Goal: Task Accomplishment & Management: Complete application form

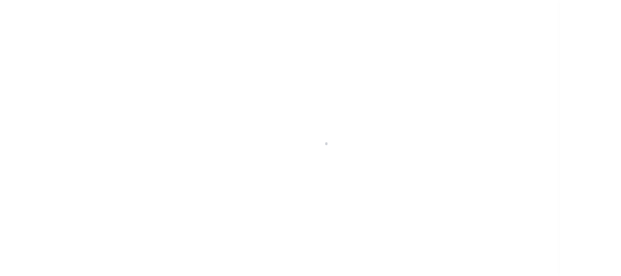
scroll to position [52, 0]
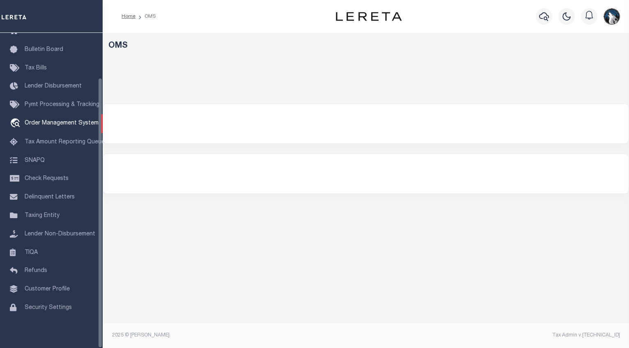
select select "200"
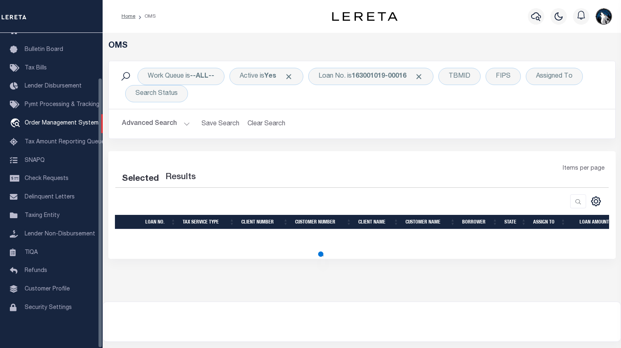
select select "200"
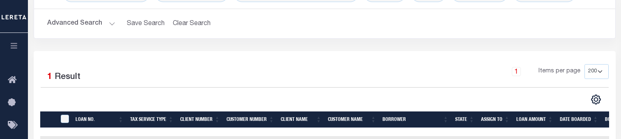
scroll to position [52, 0]
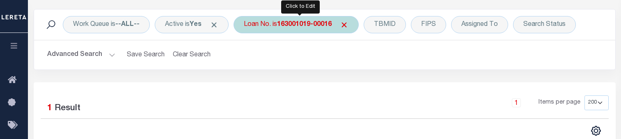
click at [353, 21] on div "Loan No. is 163001019-00016" at bounding box center [296, 24] width 125 height 17
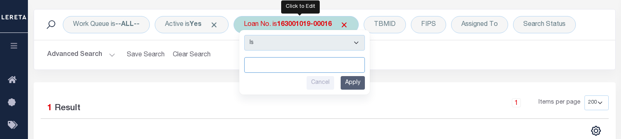
click at [256, 62] on input "text" at bounding box center [304, 65] width 121 height 16
paste input "5100006083-00001"
type input "5100006083-00001"
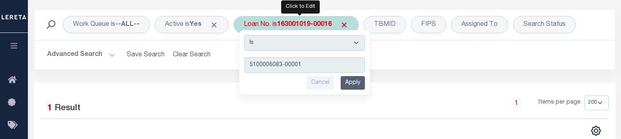
click at [365, 78] on input "Apply" at bounding box center [353, 83] width 24 height 14
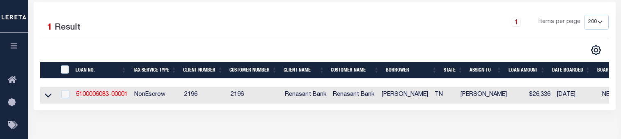
scroll to position [156, 0]
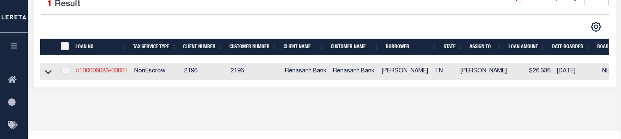
click at [94, 73] on link "5100006083-00001" at bounding box center [102, 71] width 52 height 6
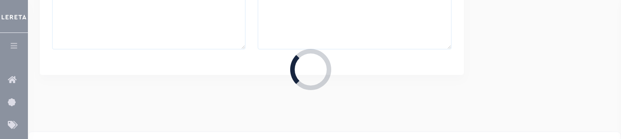
type input "5100006083-00001"
type input "[PERSON_NAME]"
select select
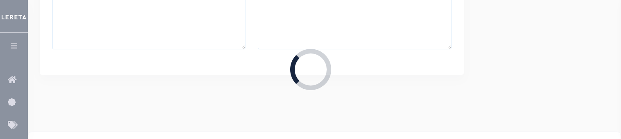
select select "NonEscrow"
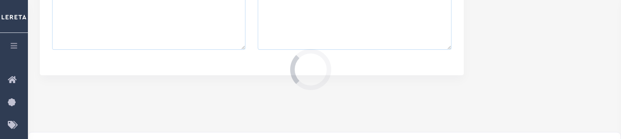
type input "1805 [GEOGRAPHIC_DATA] APT C-3"
select select
type input "BRISTOL TN 37620"
type input "TN"
select select
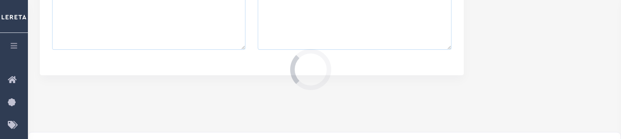
type textarea "TAX ID Update last comment: Completed based on given document"
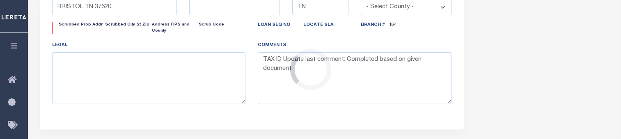
select select "5109"
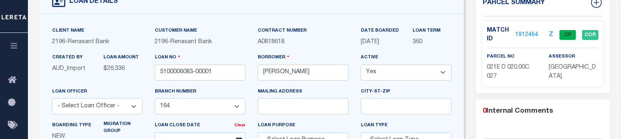
scroll to position [51, 0]
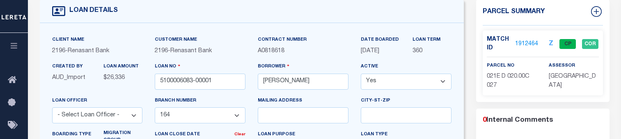
click at [519, 44] on link "1912464" at bounding box center [526, 44] width 23 height 9
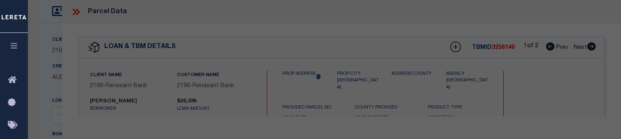
checkbox input "false"
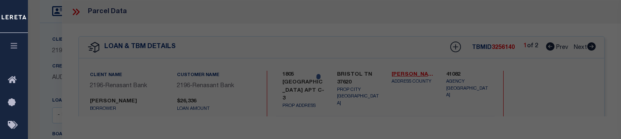
select select "CP"
type input "[PERSON_NAME] & [PERSON_NAME]"
type input "021E D 020.00C"
select select
type input "[GEOGRAPHIC_DATA]"
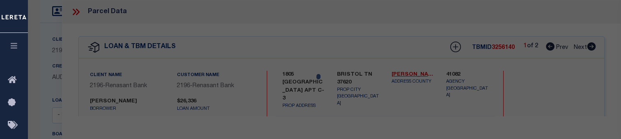
checkbox input "false"
type input "BRISTOL TN 37620"
type textarea "Subdivision: [GEOGRAPHIC_DATA] COND"
type textarea "Completed based on given document"
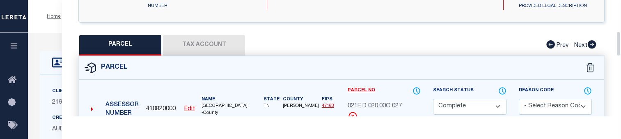
scroll to position [183, 0]
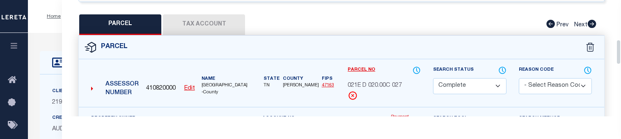
drag, startPoint x: 619, startPoint y: 9, endPoint x: 611, endPoint y: 49, distance: 40.7
click at [611, 49] on div "Parcel Data QC" at bounding box center [341, 58] width 559 height 116
drag, startPoint x: 225, startPoint y: 23, endPoint x: 233, endPoint y: 19, distance: 8.5
click at [233, 19] on button "Tax Account" at bounding box center [204, 24] width 82 height 21
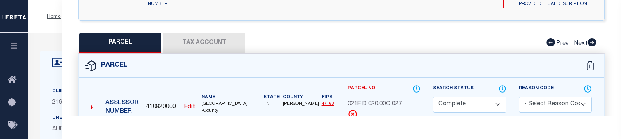
select select "100"
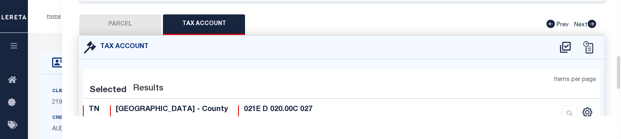
select select "100"
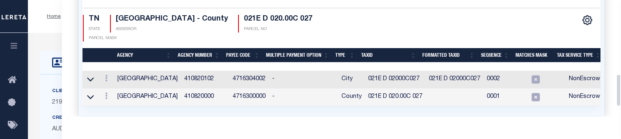
scroll to position [291, 0]
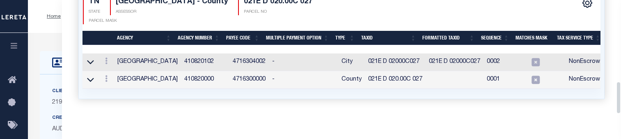
drag, startPoint x: 619, startPoint y: 78, endPoint x: 608, endPoint y: 108, distance: 32.3
click at [608, 108] on div "Parcel Data QC" at bounding box center [341, 58] width 559 height 116
click at [105, 78] on icon at bounding box center [106, 78] width 2 height 7
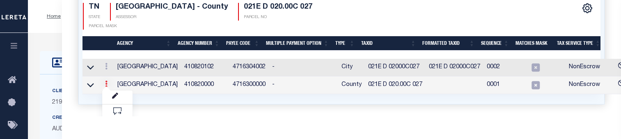
scroll to position [285, 0]
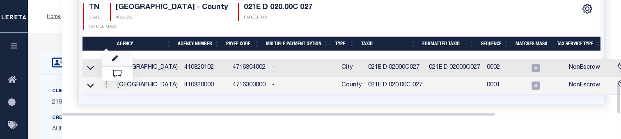
click at [115, 53] on link at bounding box center [117, 60] width 30 height 14
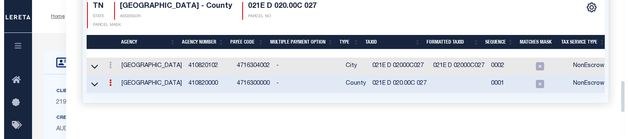
scroll to position [284, 0]
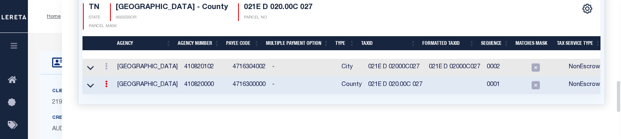
type input "021E D 020.00C 027"
type textarea "$$$*** $$$$$*$$$"
checkbox input "true"
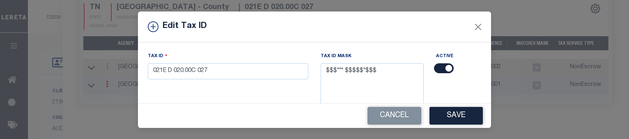
scroll to position [73, 0]
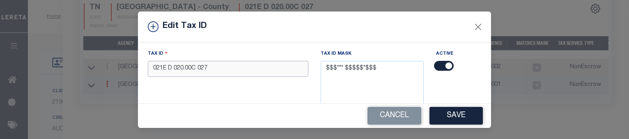
click at [253, 71] on input "021E D 020.00C 027" at bounding box center [228, 69] width 160 height 16
type input "0"
click at [411, 17] on div "Edit Tax ID" at bounding box center [314, 26] width 353 height 31
click at [148, 70] on input "text" at bounding box center [228, 69] width 160 height 16
click at [149, 81] on div "Edit Tax ID With Other Property With Other Property Type Temporary" at bounding box center [314, 69] width 629 height 139
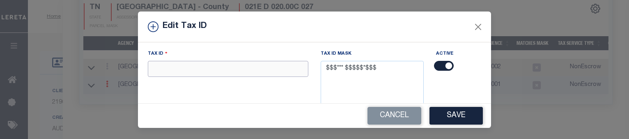
click at [148, 72] on input "text" at bounding box center [228, 69] width 160 height 16
click at [148, 67] on input "text" at bounding box center [228, 69] width 160 height 16
paste input "021E D 02000C027"
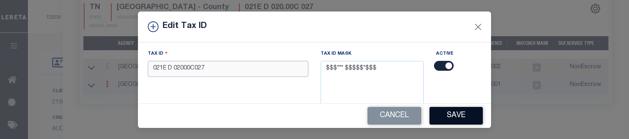
type input "021E D 02000C027"
click at [452, 113] on button "Save" at bounding box center [455, 116] width 53 height 18
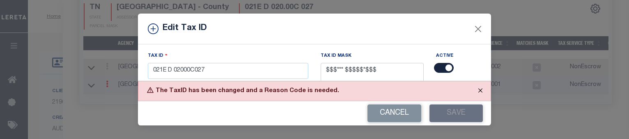
click at [483, 85] on button "Close" at bounding box center [480, 90] width 21 height 18
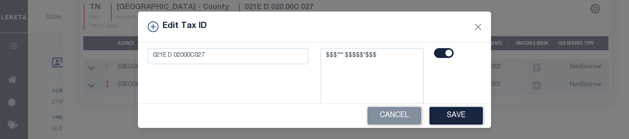
scroll to position [144, 0]
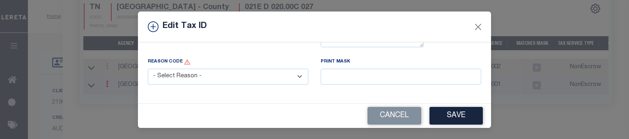
click at [299, 80] on select "- Select Reason - 099 - Other (Provide additional detail) ACT - Agency Changed …" at bounding box center [228, 77] width 160 height 16
click at [294, 80] on select "- Select Reason - 099 - Other (Provide additional detail) ACT - Agency Changed …" at bounding box center [228, 77] width 160 height 16
click at [148, 72] on select "- Select Reason - 099 - Other (Provide additional detail) ACT - Agency Changed …" at bounding box center [228, 77] width 160 height 16
click at [295, 84] on select "- Select Reason - 099 - Other (Provide additional detail) ACT - Agency Changed …" at bounding box center [228, 77] width 160 height 16
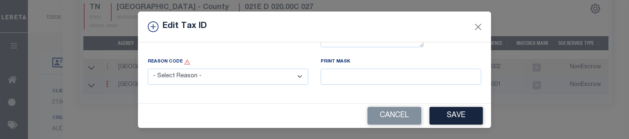
select select "099"
click at [148, 71] on select "- Select Reason - 099 - Other (Provide additional detail) ACT - Agency Changed …" at bounding box center [228, 77] width 160 height 16
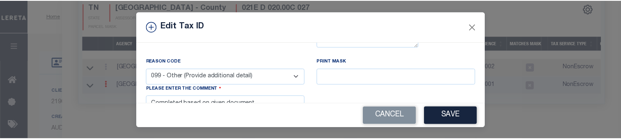
scroll to position [175, 0]
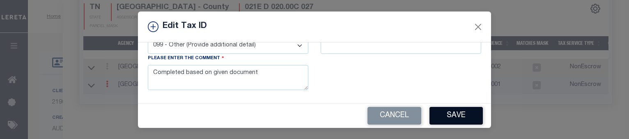
click at [439, 108] on button "Save" at bounding box center [455, 116] width 53 height 18
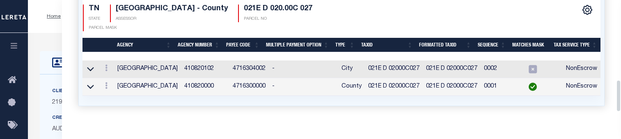
scroll to position [285, 0]
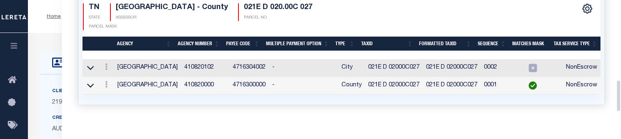
select select
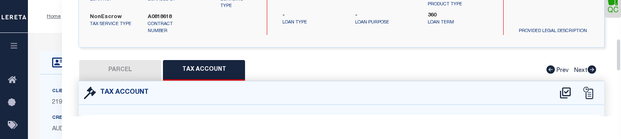
scroll to position [32, 0]
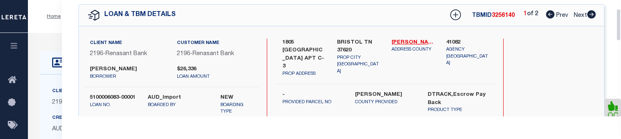
drag, startPoint x: 620, startPoint y: 89, endPoint x: 612, endPoint y: 18, distance: 71.5
click at [612, 18] on div "Parcel Data QC" at bounding box center [341, 58] width 559 height 116
click at [593, 15] on icon at bounding box center [591, 14] width 9 height 8
select select "AS"
checkbox input "false"
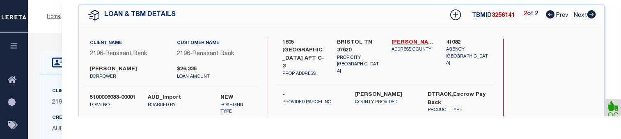
checkbox input "false"
select select "CP"
type input "[PERSON_NAME] & [PERSON_NAME]"
select select
type input "[GEOGRAPHIC_DATA]"
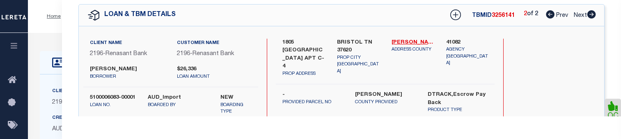
checkbox input "false"
type input "BRISTOL TN 37620"
type textarea "Subdivision: [GEOGRAPHIC_DATA] COND"
type textarea "Completed based on given document"
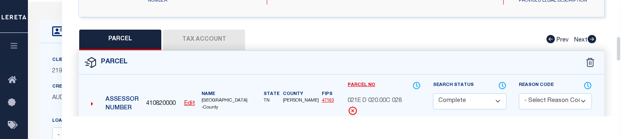
scroll to position [163, 0]
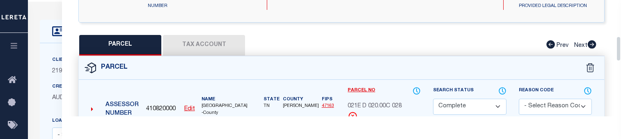
drag, startPoint x: 618, startPoint y: 24, endPoint x: 615, endPoint y: 53, distance: 28.9
click at [615, 53] on div "Parcel Data QC" at bounding box center [341, 58] width 559 height 116
click at [190, 42] on button "Tax Account" at bounding box center [204, 45] width 82 height 21
select select "100"
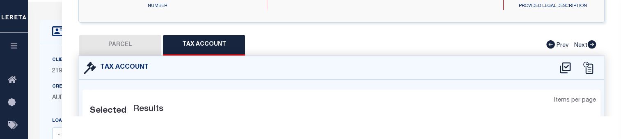
select select "100"
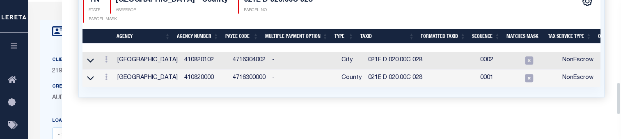
scroll to position [298, 0]
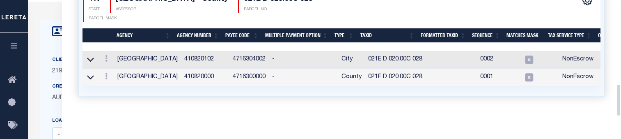
drag, startPoint x: 619, startPoint y: 70, endPoint x: 622, endPoint y: 109, distance: 39.1
click at [109, 74] on link at bounding box center [106, 77] width 9 height 7
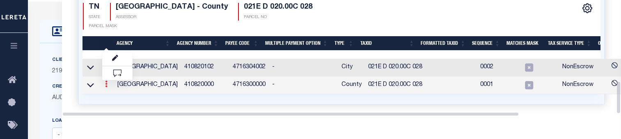
scroll to position [285, 0]
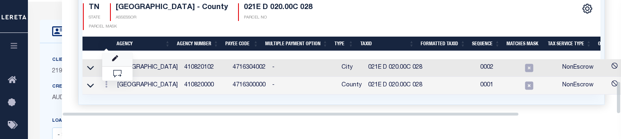
click at [121, 59] on link at bounding box center [117, 60] width 30 height 14
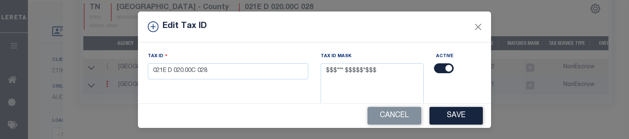
scroll to position [72, 0]
click at [264, 71] on input "021E D 020.00C 028" at bounding box center [228, 70] width 160 height 16
type input "0"
click at [234, 41] on div "Edit Tax ID" at bounding box center [314, 26] width 353 height 31
click at [149, 70] on input "text" at bounding box center [228, 70] width 160 height 16
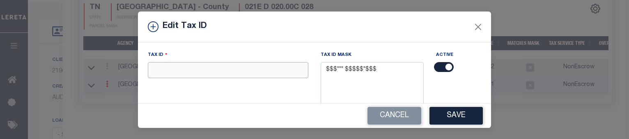
paste input "021E D 02000C028"
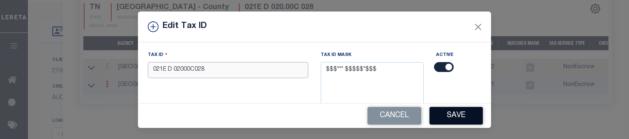
type input "021E D 02000C028"
click at [452, 117] on button "Save" at bounding box center [455, 116] width 53 height 18
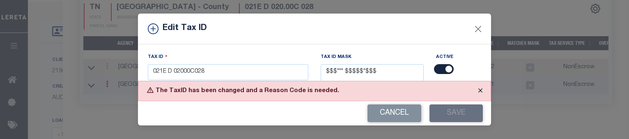
click at [480, 89] on button "Close" at bounding box center [480, 90] width 21 height 18
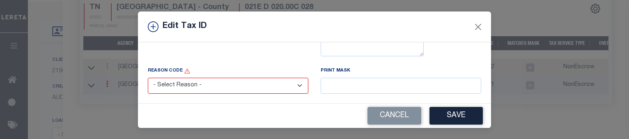
scroll to position [163, 0]
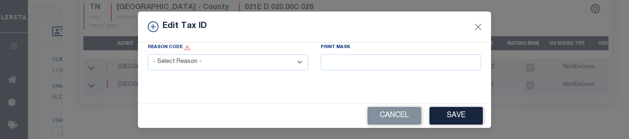
click at [293, 54] on select "- Select Reason - 099 - Other (Provide additional detail) ACT - Agency Changed …" at bounding box center [228, 62] width 160 height 16
click at [291, 60] on select "- Select Reason - 099 - Other (Provide additional detail) ACT - Agency Changed …" at bounding box center [228, 62] width 160 height 16
select select "099"
click at [148, 54] on select "- Select Reason - 099 - Other (Provide additional detail) ACT - Agency Changed …" at bounding box center [228, 62] width 160 height 16
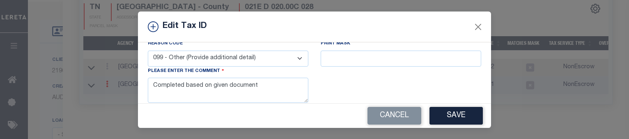
drag, startPoint x: 456, startPoint y: 117, endPoint x: 461, endPoint y: 113, distance: 6.3
click at [461, 113] on button "Save" at bounding box center [455, 116] width 53 height 18
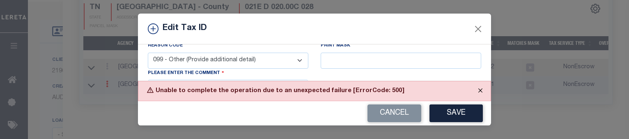
click at [480, 92] on button "Close" at bounding box center [480, 90] width 21 height 18
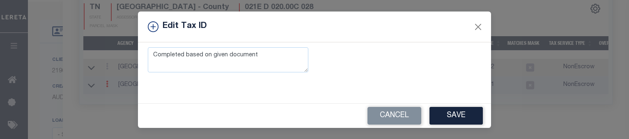
scroll to position [198, 0]
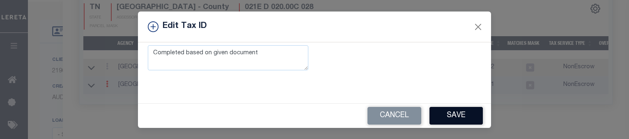
click at [459, 114] on button "Save" at bounding box center [455, 116] width 53 height 18
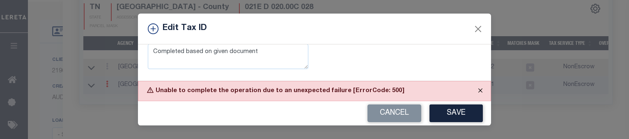
click at [483, 86] on button "Close" at bounding box center [480, 90] width 21 height 18
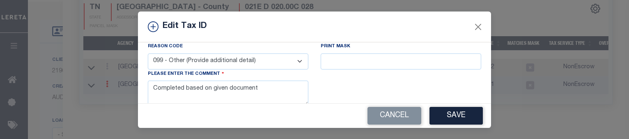
scroll to position [177, 0]
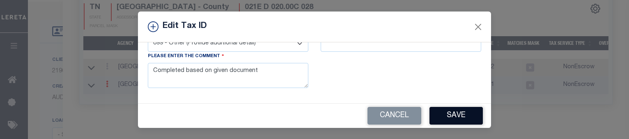
click at [451, 113] on button "Save" at bounding box center [455, 116] width 53 height 18
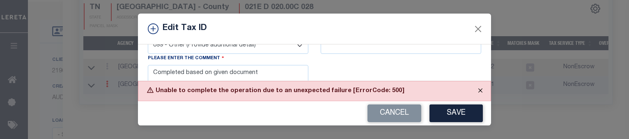
click at [477, 90] on button "Close" at bounding box center [480, 90] width 21 height 18
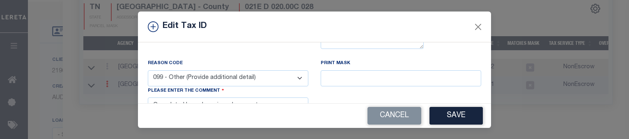
scroll to position [124, 0]
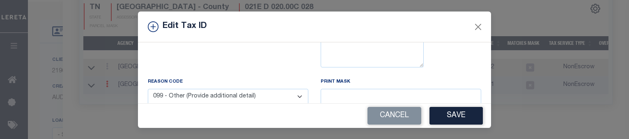
click at [453, 83] on div "Print Mask" at bounding box center [401, 90] width 160 height 27
click at [442, 120] on button "Save" at bounding box center [455, 116] width 53 height 18
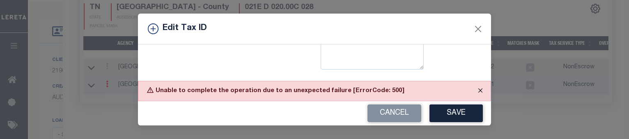
click at [479, 91] on button "Close" at bounding box center [480, 90] width 21 height 18
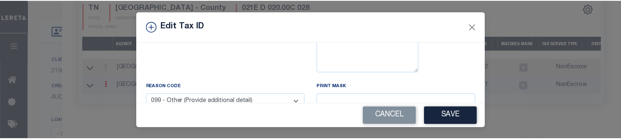
scroll to position [198, 0]
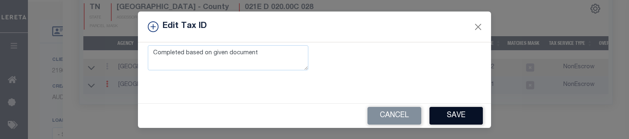
click at [453, 116] on button "Save" at bounding box center [455, 116] width 53 height 18
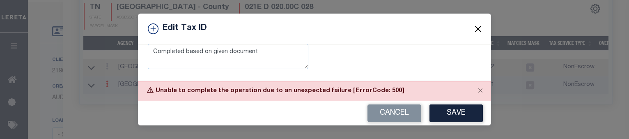
click at [483, 29] on button "Close" at bounding box center [478, 28] width 11 height 11
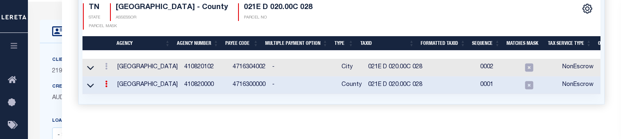
click at [108, 82] on link at bounding box center [106, 85] width 9 height 7
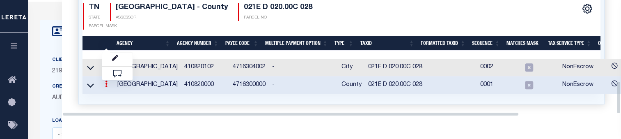
scroll to position [283, 0]
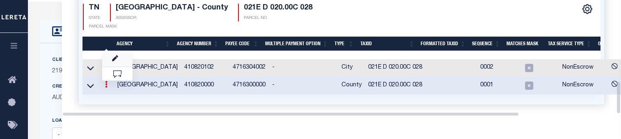
click at [118, 53] on link at bounding box center [117, 60] width 30 height 14
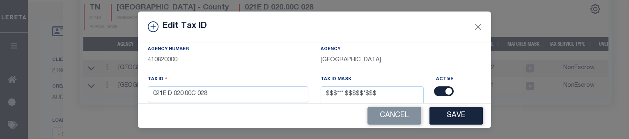
scroll to position [53, 0]
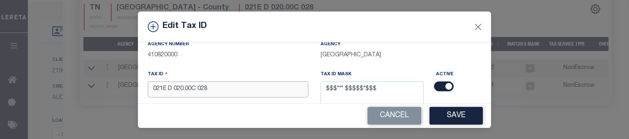
click at [271, 89] on input "021E D 020.00C 028" at bounding box center [228, 89] width 160 height 16
type input "0"
click at [149, 88] on input "text" at bounding box center [228, 89] width 160 height 16
click at [148, 84] on input "text" at bounding box center [228, 89] width 160 height 16
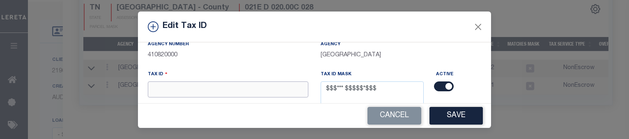
paste input "021E D 02000C028"
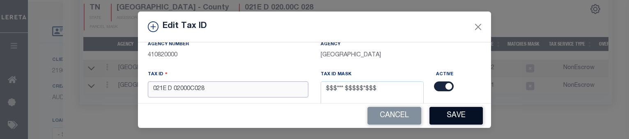
type input "021E D 02000C028"
click at [455, 113] on button "Save" at bounding box center [455, 116] width 53 height 18
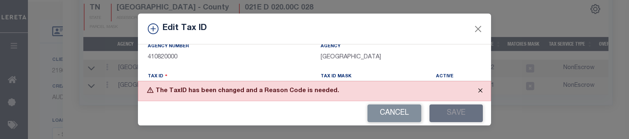
click at [480, 88] on button "Close" at bounding box center [480, 90] width 21 height 18
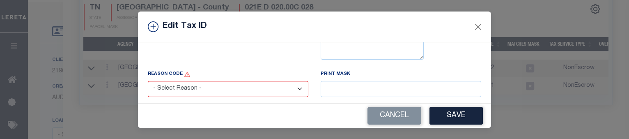
scroll to position [146, 0]
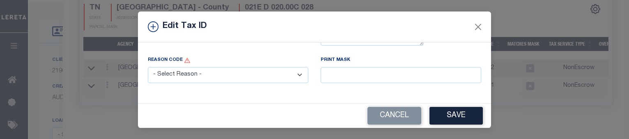
click at [293, 79] on select "- Select Reason - 099 - Other (Provide additional detail) ACT - Agency Changed …" at bounding box center [228, 75] width 160 height 16
click at [296, 76] on select "- Select Reason - 099 - Other (Provide additional detail) ACT - Agency Changed …" at bounding box center [228, 75] width 160 height 16
click at [148, 69] on select "- Select Reason - 099 - Other (Provide additional detail) ACT - Agency Changed …" at bounding box center [228, 75] width 160 height 16
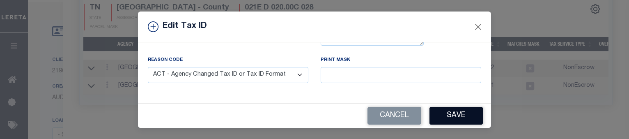
click at [442, 115] on button "Save" at bounding box center [455, 116] width 53 height 18
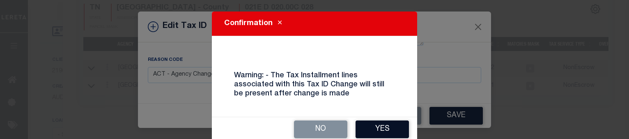
click at [380, 129] on button "Yes" at bounding box center [381, 129] width 53 height 18
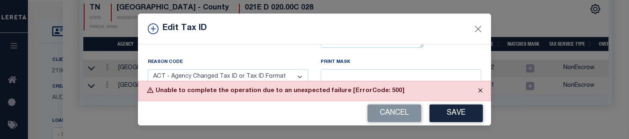
click at [480, 93] on button "Close" at bounding box center [480, 90] width 21 height 18
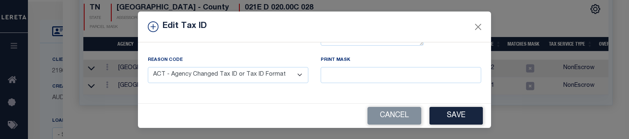
click at [293, 81] on select "- Select Reason - 099 - Other (Provide additional detail) ACT - Agency Changed …" at bounding box center [228, 75] width 160 height 16
select select "099"
click at [148, 69] on select "- Select Reason - 099 - Other (Provide additional detail) ACT - Agency Changed …" at bounding box center [228, 75] width 160 height 16
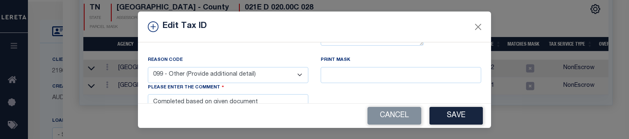
click at [478, 72] on div "With Other Property With Other Property Type Temporary Permanent Parent Parcel …" at bounding box center [314, 72] width 353 height 61
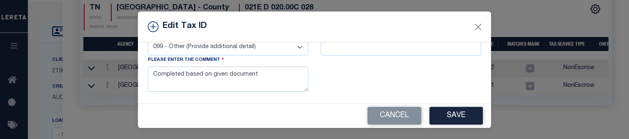
scroll to position [198, 0]
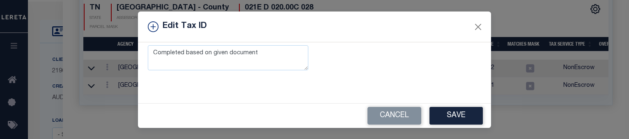
click at [444, 115] on button "Save" at bounding box center [455, 116] width 53 height 18
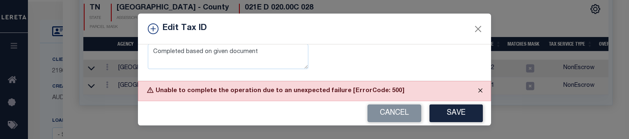
click at [481, 89] on button "Close" at bounding box center [480, 90] width 21 height 18
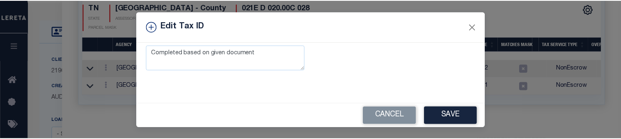
scroll to position [0, 0]
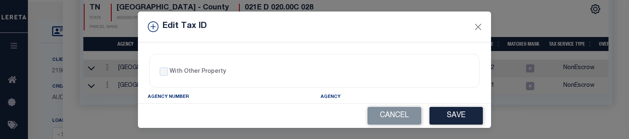
click at [475, 20] on div "Edit Tax ID" at bounding box center [314, 26] width 353 height 31
click at [475, 23] on button "Close" at bounding box center [478, 26] width 11 height 11
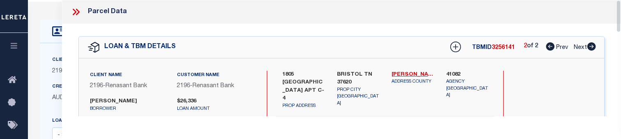
drag, startPoint x: 617, startPoint y: 94, endPoint x: 620, endPoint y: -25, distance: 119.5
click at [71, 13] on icon at bounding box center [76, 12] width 11 height 11
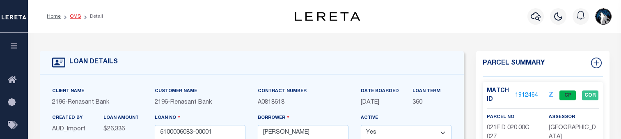
click at [73, 15] on link "OMS" at bounding box center [75, 16] width 11 height 5
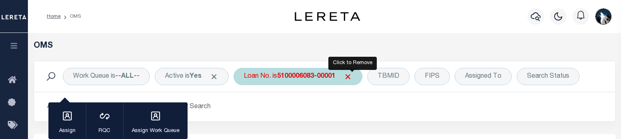
click at [348, 76] on span "Click to Remove" at bounding box center [348, 76] width 9 height 9
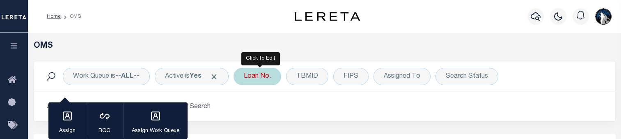
click at [273, 75] on div "Loan No." at bounding box center [258, 76] width 48 height 17
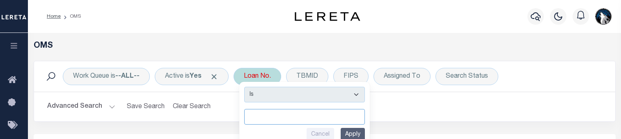
click at [252, 115] on input "text" at bounding box center [304, 117] width 121 height 16
paste input "5100005141-00014"
type input "5100005141-00014"
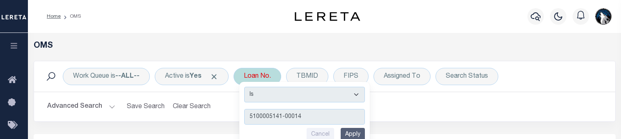
click at [355, 133] on input "Apply" at bounding box center [353, 135] width 24 height 14
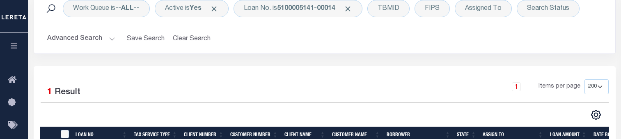
scroll to position [121, 0]
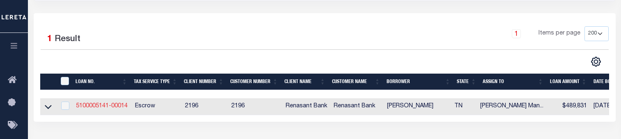
click at [101, 105] on link "5100005141-00014" at bounding box center [102, 106] width 52 height 6
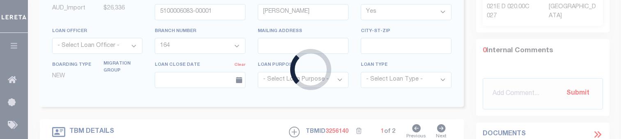
type input "5100005141-00014"
type input "[PERSON_NAME]"
select select "10"
select select "Escrow"
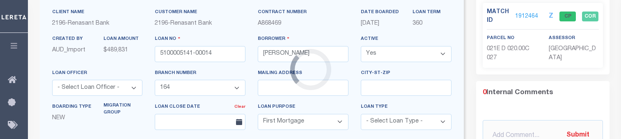
type input "2 CROWN CIR"
select select
type textarea "TAX ID Update last comment: match to PTDB"
select select "5109"
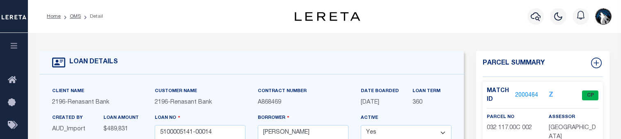
click at [522, 95] on link "2000464" at bounding box center [526, 95] width 23 height 9
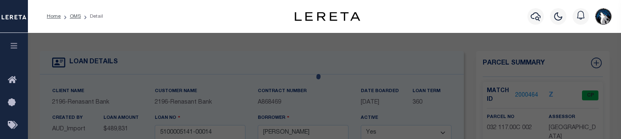
select select "AS"
checkbox input "false"
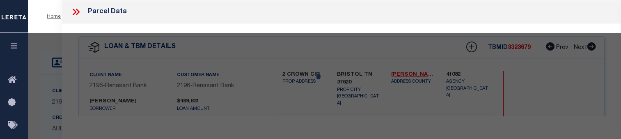
select select "CP"
type input "[PERSON_NAME] & [PERSON_NAME]"
select select "AGW"
select select
type input "CROWN CIR 2"
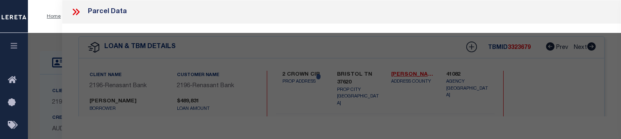
checkbox input "false"
type input "BRISTOL TN 37620"
type textarea "Subdivision: CROWN COLONY Lot: 1&2"
type textarea "match to PTDB"
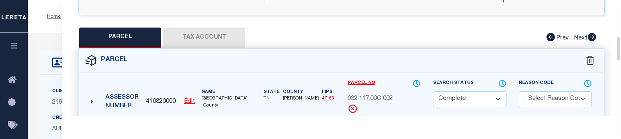
scroll to position [168, 0]
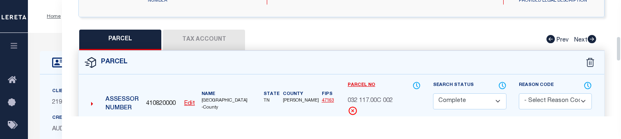
drag, startPoint x: 618, startPoint y: 9, endPoint x: 613, endPoint y: 46, distance: 36.8
click at [613, 46] on div "Parcel Data QC QC QC - Select Status - Ready to QC" at bounding box center [341, 58] width 559 height 116
click at [208, 41] on button "Tax Account" at bounding box center [204, 40] width 82 height 21
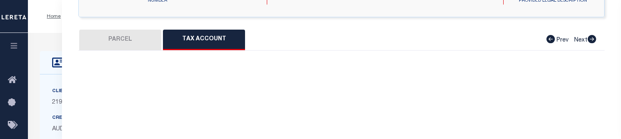
select select "100"
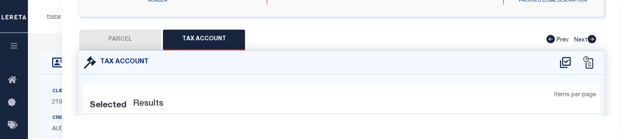
select select "100"
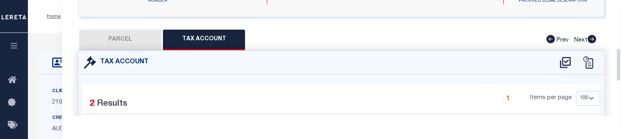
scroll to position [189, 0]
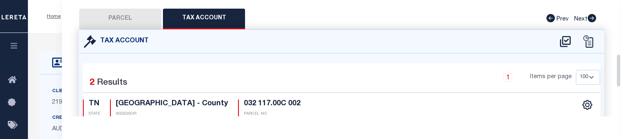
drag, startPoint x: 618, startPoint y: 58, endPoint x: 618, endPoint y: 64, distance: 6.2
click at [618, 64] on div "Parcel Data QC QC QC - Select Status - Ready to QC" at bounding box center [341, 58] width 559 height 116
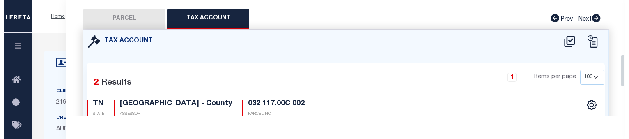
scroll to position [269, 0]
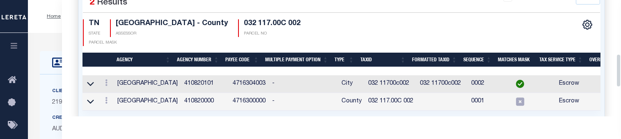
drag, startPoint x: 618, startPoint y: 64, endPoint x: 617, endPoint y: 87, distance: 23.5
click at [617, 87] on div "Parcel Data QC QC QC - Select Status - Ready to QC" at bounding box center [341, 58] width 559 height 116
click at [106, 97] on icon at bounding box center [106, 100] width 2 height 7
click at [117, 107] on link at bounding box center [117, 114] width 30 height 14
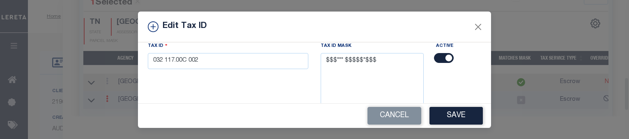
scroll to position [79, 0]
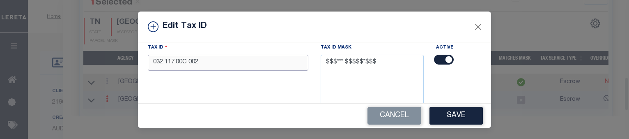
click at [269, 70] on input "032 117.00C 002" at bounding box center [228, 63] width 160 height 16
type input "0"
paste input "032 11700C002"
type input "032 11700C002"
click at [451, 119] on button "Save" at bounding box center [455, 116] width 53 height 18
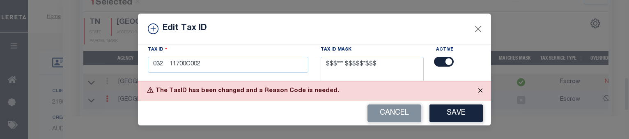
click at [483, 92] on button "Close" at bounding box center [480, 90] width 21 height 18
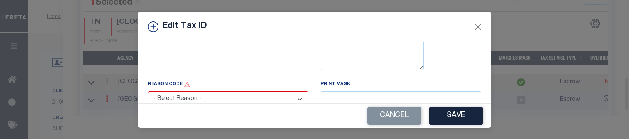
scroll to position [163, 0]
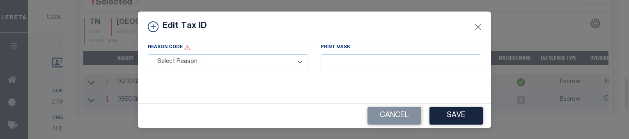
click at [294, 61] on select "- Select Reason - 099 - Other (Provide additional detail) ACT - Agency Changed …" at bounding box center [228, 62] width 160 height 16
select select "099"
click at [148, 54] on select "- Select Reason - 099 - Other (Provide additional detail) ACT - Agency Changed …" at bounding box center [228, 62] width 160 height 16
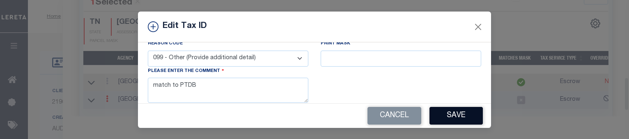
click at [447, 113] on button "Save" at bounding box center [455, 116] width 53 height 18
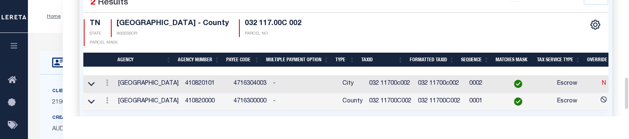
select select
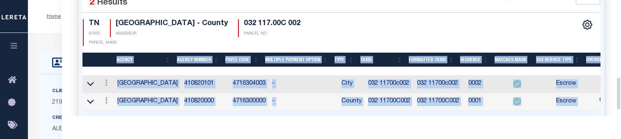
drag, startPoint x: 616, startPoint y: 84, endPoint x: 617, endPoint y: 41, distance: 43.1
click at [607, 87] on div "Tax Account 1 2 1" at bounding box center [341, 45] width 538 height 191
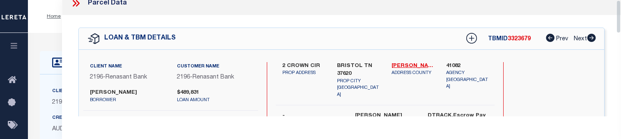
scroll to position [0, 0]
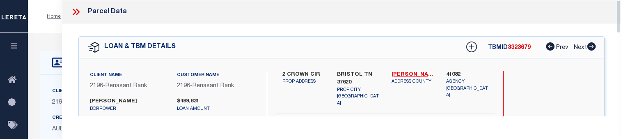
drag, startPoint x: 619, startPoint y: 88, endPoint x: 624, endPoint y: -6, distance: 93.7
click at [74, 13] on icon at bounding box center [76, 12] width 11 height 11
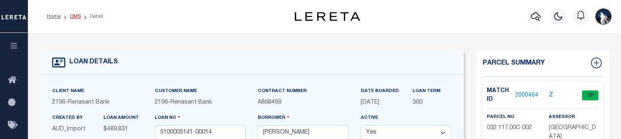
click at [74, 16] on link "OMS" at bounding box center [75, 16] width 11 height 5
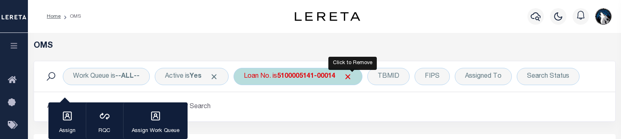
click at [352, 76] on span "Click to Remove" at bounding box center [348, 76] width 9 height 9
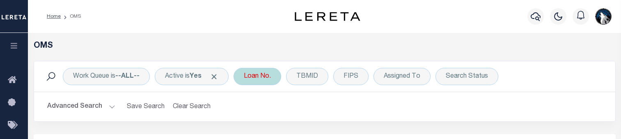
click at [264, 76] on div "Loan No." at bounding box center [258, 76] width 48 height 17
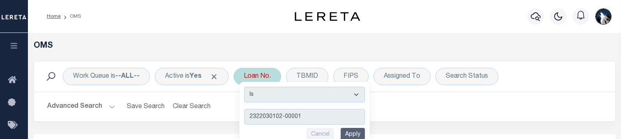
type input "2322030102-00001"
click at [351, 130] on input "Apply" at bounding box center [353, 135] width 24 height 14
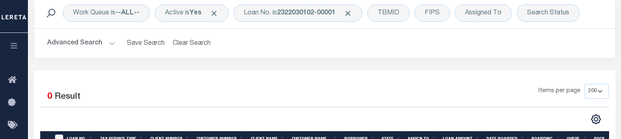
scroll to position [62, 0]
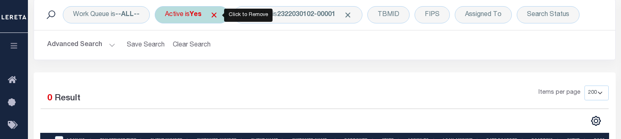
click at [218, 16] on span "Click to Remove" at bounding box center [214, 15] width 9 height 9
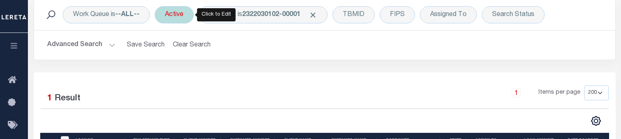
click at [183, 13] on div "Active" at bounding box center [174, 14] width 39 height 17
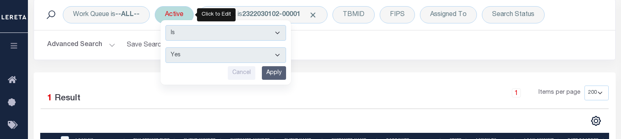
click at [270, 76] on input "Apply" at bounding box center [274, 73] width 24 height 14
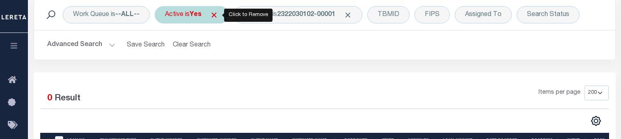
click at [213, 15] on span "Click to Remove" at bounding box center [214, 15] width 9 height 9
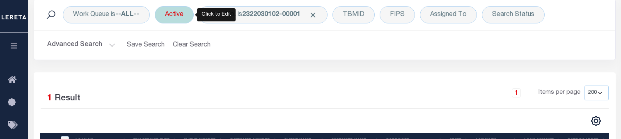
click at [190, 13] on div "Active" at bounding box center [174, 14] width 39 height 17
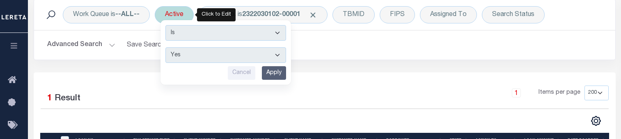
click at [277, 58] on select "Yes No" at bounding box center [225, 55] width 121 height 16
select select "false"
click at [167, 47] on select "Yes No" at bounding box center [225, 55] width 121 height 16
click at [276, 71] on input "Apply" at bounding box center [274, 73] width 24 height 14
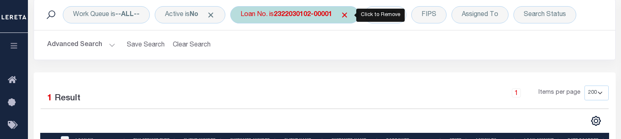
click at [345, 13] on span "Click to Remove" at bounding box center [344, 15] width 9 height 9
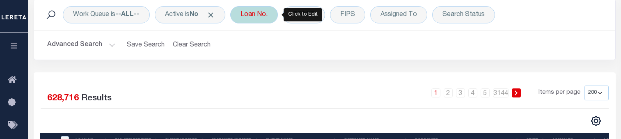
click at [261, 12] on div "Loan No." at bounding box center [254, 14] width 48 height 17
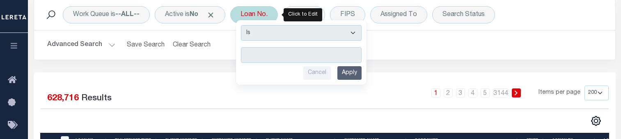
click at [255, 53] on input "text" at bounding box center [301, 55] width 121 height 16
click at [278, 62] on input "text" at bounding box center [301, 55] width 121 height 16
click at [249, 56] on input "text" at bounding box center [301, 55] width 121 height 16
drag, startPoint x: 247, startPoint y: 54, endPoint x: 244, endPoint y: 62, distance: 8.6
drag, startPoint x: 244, startPoint y: 62, endPoint x: 250, endPoint y: 47, distance: 15.9
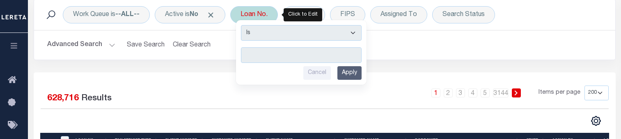
click at [250, 47] on div "Is Contains Cancel Apply" at bounding box center [301, 52] width 131 height 64
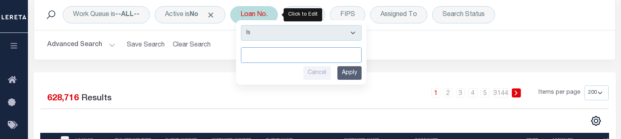
drag, startPoint x: 250, startPoint y: 55, endPoint x: 243, endPoint y: 62, distance: 9.3
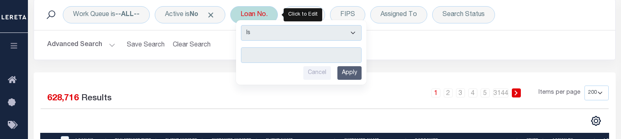
drag, startPoint x: 243, startPoint y: 62, endPoint x: 245, endPoint y: 47, distance: 14.9
click at [245, 47] on div "Is Contains Cancel Apply" at bounding box center [301, 52] width 131 height 64
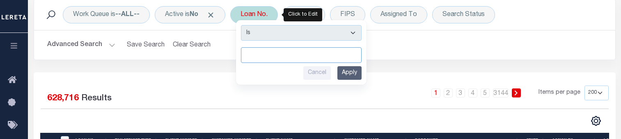
click at [246, 57] on input "text" at bounding box center [301, 55] width 121 height 16
paste input "5100003232-00018"
type input "5100003232-00018"
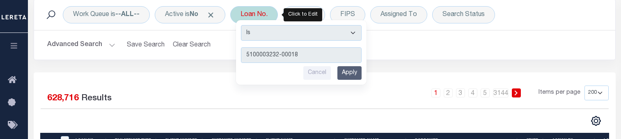
click at [362, 78] on input "Apply" at bounding box center [349, 73] width 24 height 14
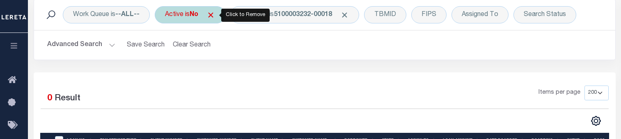
click at [215, 13] on span "Click to Remove" at bounding box center [210, 15] width 9 height 9
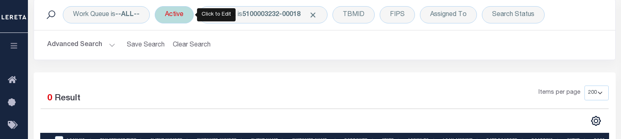
drag, startPoint x: 215, startPoint y: 13, endPoint x: 183, endPoint y: 12, distance: 32.9
click at [183, 12] on div "Work Queue is --ALL-- Active Loan No. is 5100003232-00018 TBMID FIPS Assigned T…" at bounding box center [325, 14] width 568 height 17
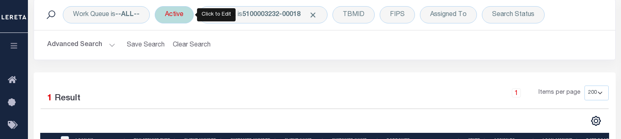
click at [184, 20] on div "Active" at bounding box center [174, 14] width 39 height 17
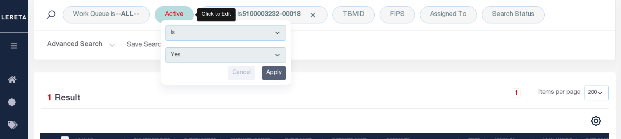
click at [270, 66] on input "Apply" at bounding box center [274, 73] width 24 height 14
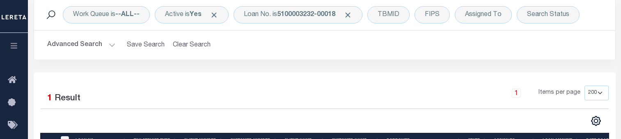
click at [440, 121] on div "CSV Export Selected Print Show Filter Show Search Columns 0: 1: 2: LOAN NO. 3: …" at bounding box center [467, 120] width 284 height 11
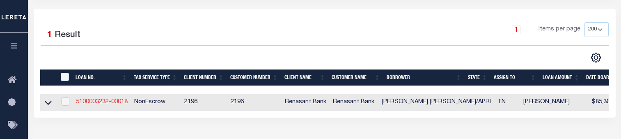
click at [101, 100] on link "5100003232-00018" at bounding box center [102, 102] width 52 height 6
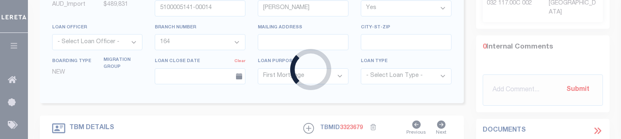
type input "5100003232-00018"
type input "[PERSON_NAME] [PERSON_NAME]/APRI"
select select
select select "NonEscrow"
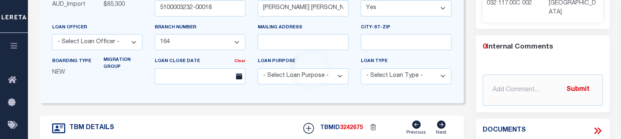
scroll to position [17, 0]
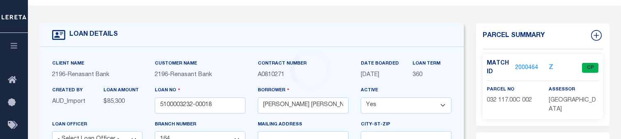
type input "[STREET_ADDRESS]"
select select
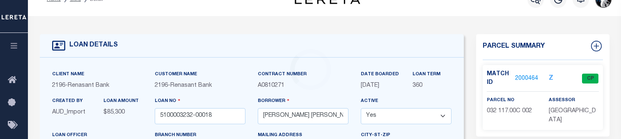
select select "5109"
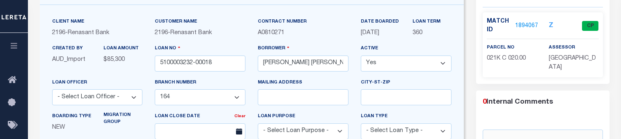
scroll to position [29, 0]
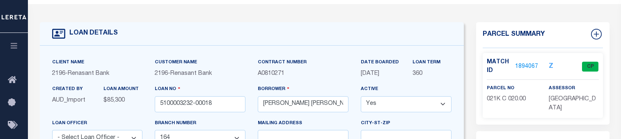
click at [532, 64] on link "1894067" at bounding box center [526, 66] width 23 height 9
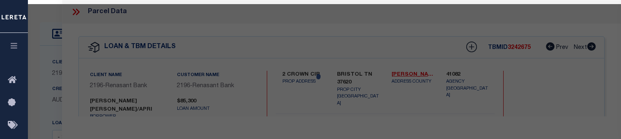
select select "AS"
select select
checkbox input "false"
select select "CP"
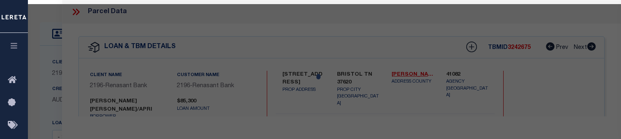
type input "[PERSON_NAME] [PERSON_NAME]"
select select
type input "[STREET_ADDRESS]"
checkbox input "false"
type input "BRISTOL TN 37620"
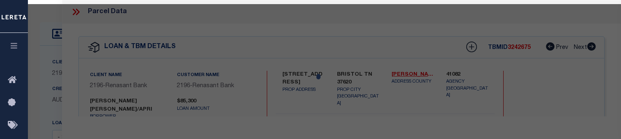
type textarea "Subdivision: [GEOGRAPHIC_DATA] ADD Plat Book: 1 Plat Page: 181 Block: 2 Lot: 2 …"
type textarea "Tax ID Special Project"
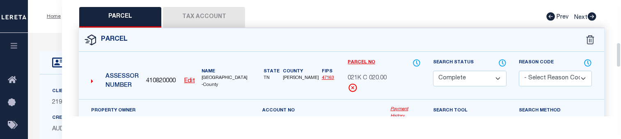
scroll to position [196, 0]
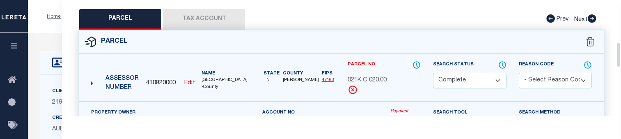
drag, startPoint x: 619, startPoint y: 14, endPoint x: 617, endPoint y: 57, distance: 42.7
click at [617, 57] on div "Parcel Data QC QC QC - Select Status - Ready to QC" at bounding box center [341, 58] width 559 height 116
click at [188, 9] on button "Tax Account" at bounding box center [204, 19] width 82 height 21
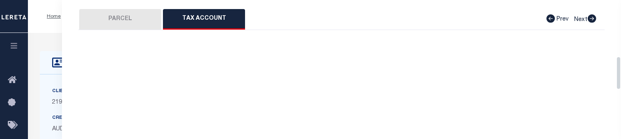
scroll to position [197, 0]
select select "100"
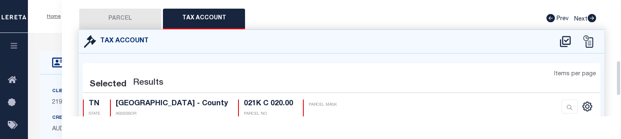
select select "100"
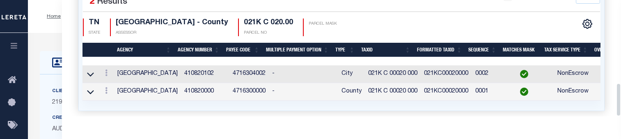
scroll to position [289, 0]
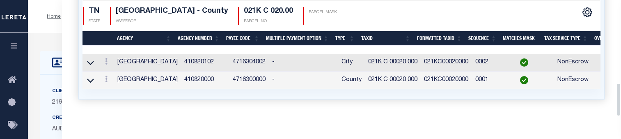
drag, startPoint x: 617, startPoint y: 71, endPoint x: 611, endPoint y: 105, distance: 33.8
click at [611, 105] on div "Parcel Data QC QC QC - Select Status - Ready to QC" at bounding box center [341, 58] width 559 height 116
click at [106, 76] on icon at bounding box center [106, 79] width 2 height 7
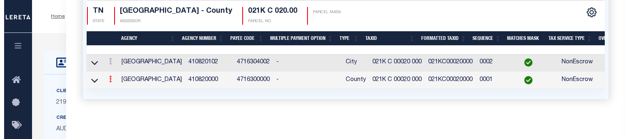
scroll to position [276, 0]
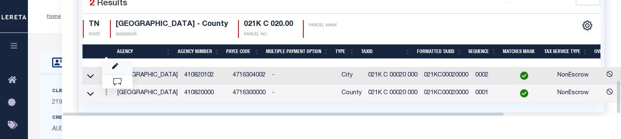
click at [119, 61] on link at bounding box center [117, 68] width 30 height 14
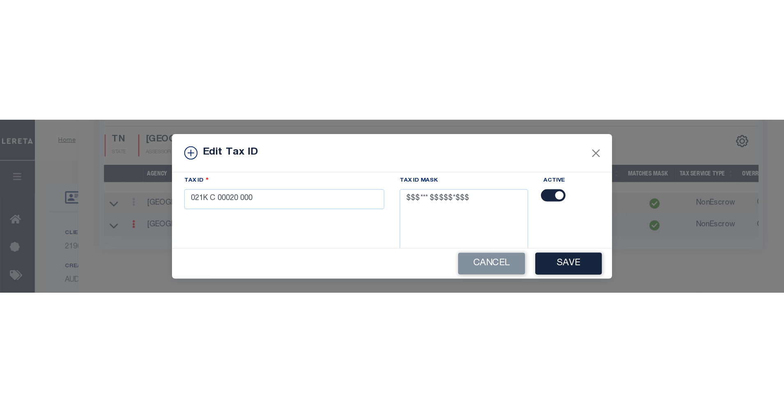
scroll to position [67, 0]
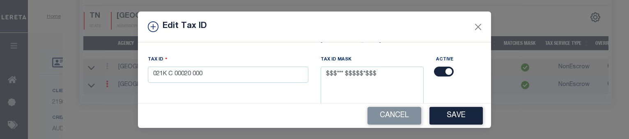
click at [224, 60] on div "Tax ID 021K C 00020 000" at bounding box center [228, 68] width 160 height 27
click at [224, 71] on input "021K C 00020 000" at bounding box center [228, 74] width 160 height 16
type input "0"
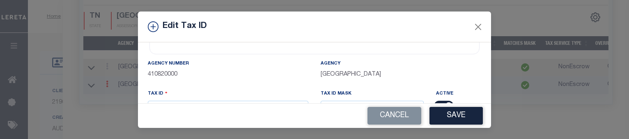
scroll to position [64, 0]
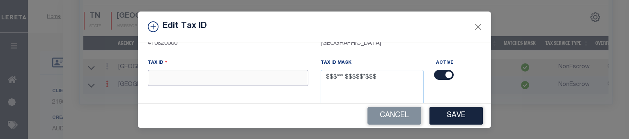
click at [151, 77] on input "text" at bounding box center [228, 78] width 160 height 16
click at [148, 79] on input "text" at bounding box center [228, 78] width 160 height 16
drag, startPoint x: 147, startPoint y: 79, endPoint x: 144, endPoint y: 82, distance: 4.4
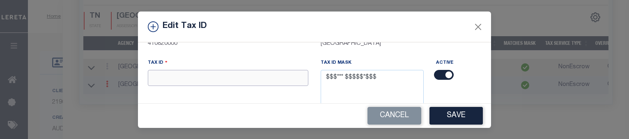
paste input "021K C 02000 000"
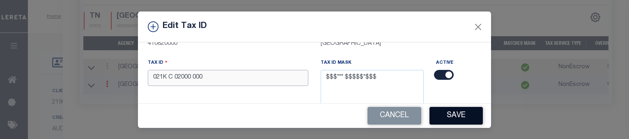
type input "021K C 02000 000"
click at [437, 114] on button "Save" at bounding box center [455, 116] width 53 height 18
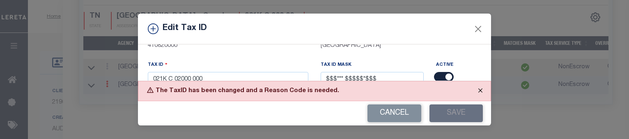
click at [484, 90] on button "Close" at bounding box center [480, 90] width 21 height 18
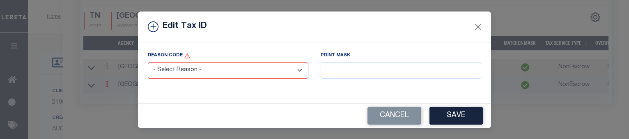
scroll to position [163, 0]
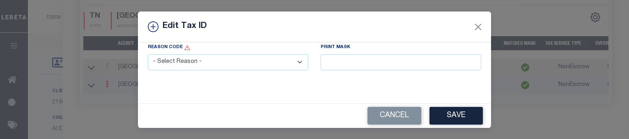
click at [293, 62] on select "- Select Reason - 099 - Other (Provide additional detail) ACT - Agency Changed …" at bounding box center [228, 62] width 160 height 16
select select "099"
click at [148, 54] on select "- Select Reason - 099 - Other (Provide additional detail) ACT - Agency Changed …" at bounding box center [228, 62] width 160 height 16
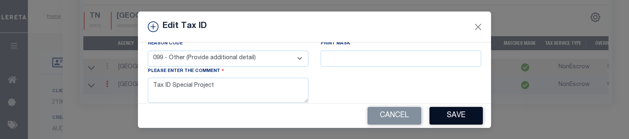
click at [454, 116] on button "Save" at bounding box center [455, 116] width 53 height 18
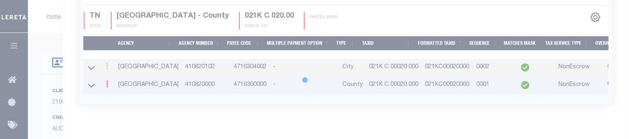
select select
type textarea "TAX ID Update last comment: Tax ID Special Project"
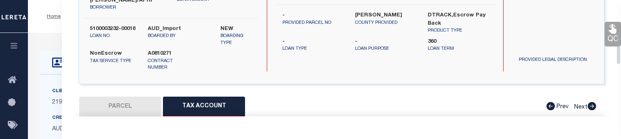
scroll to position [0, 0]
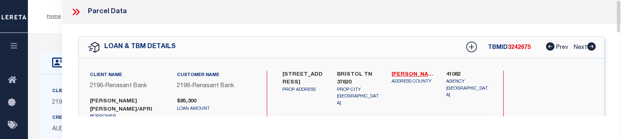
drag, startPoint x: 617, startPoint y: 95, endPoint x: 622, endPoint y: -8, distance: 103.1
click at [74, 17] on div "Parcel Data" at bounding box center [341, 12] width 559 height 24
click at [75, 14] on icon at bounding box center [75, 12] width 4 height 7
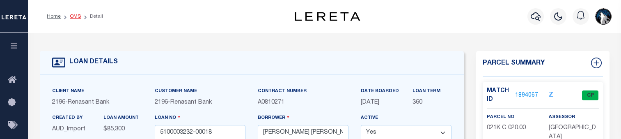
click at [72, 14] on link "OMS" at bounding box center [75, 16] width 11 height 5
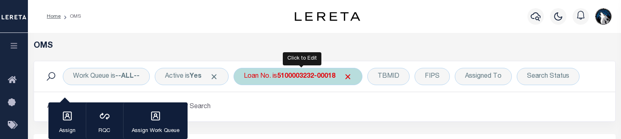
click at [351, 81] on div "Loan No. is 5100003232-00018" at bounding box center [298, 76] width 129 height 17
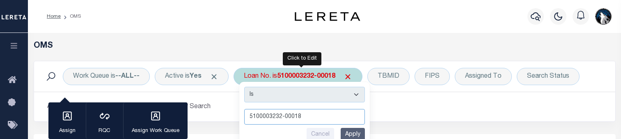
click at [310, 116] on input "5100003232-00018" at bounding box center [304, 117] width 121 height 16
type input "5"
paste input "7320090289-00001"
type input "7320090289-00001"
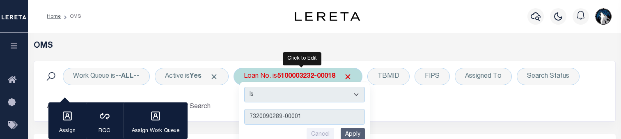
click at [351, 136] on input "Apply" at bounding box center [353, 135] width 24 height 14
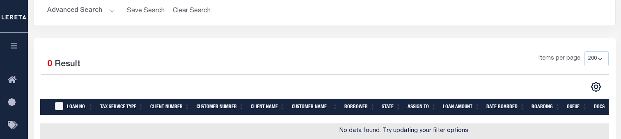
scroll to position [68, 0]
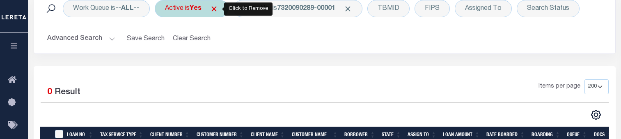
click at [216, 9] on span "Click to Remove" at bounding box center [214, 9] width 9 height 9
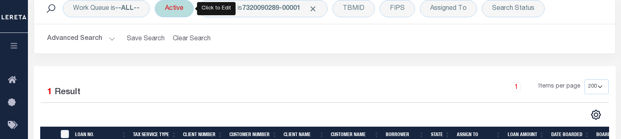
click at [176, 9] on div "Active" at bounding box center [174, 8] width 39 height 17
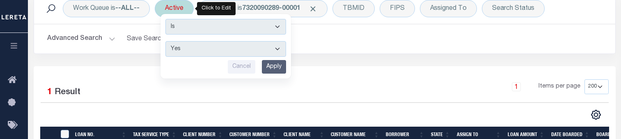
click at [277, 55] on select "Yes No" at bounding box center [225, 49] width 121 height 16
select select "false"
click at [167, 41] on select "Yes No" at bounding box center [225, 49] width 121 height 16
click at [277, 70] on input "Apply" at bounding box center [274, 67] width 24 height 14
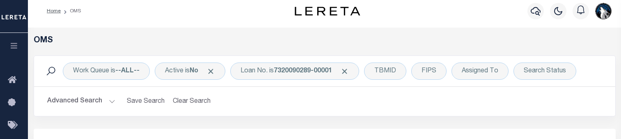
scroll to position [0, 0]
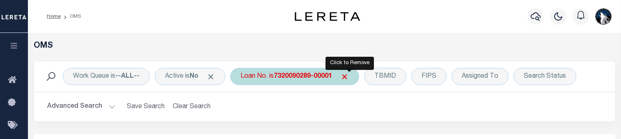
click at [349, 78] on span "Click to Remove" at bounding box center [344, 76] width 9 height 9
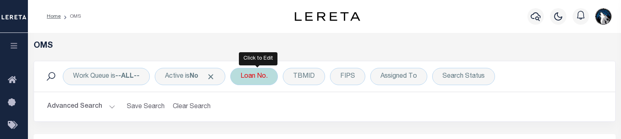
click at [268, 72] on div "Loan No." at bounding box center [254, 76] width 48 height 17
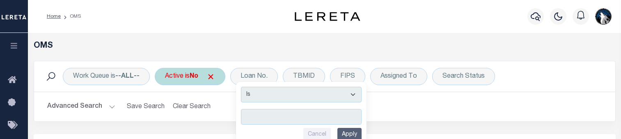
click at [198, 80] on div "Active is No" at bounding box center [190, 76] width 71 height 17
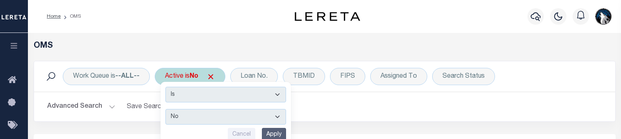
click at [278, 117] on select "Yes No" at bounding box center [225, 117] width 121 height 16
select select "true"
click at [167, 109] on select "Yes No" at bounding box center [225, 117] width 121 height 16
click at [270, 132] on input "Apply" at bounding box center [274, 135] width 24 height 14
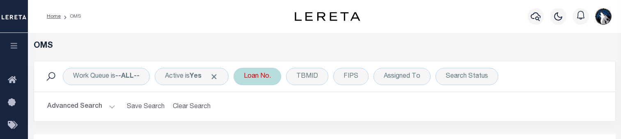
click at [268, 76] on div "Loan No." at bounding box center [258, 76] width 48 height 17
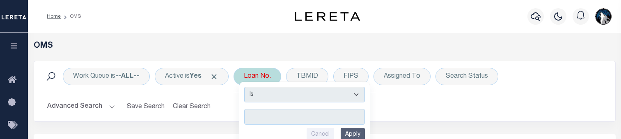
click at [251, 115] on input "text" at bounding box center [304, 117] width 121 height 16
drag, startPoint x: 251, startPoint y: 115, endPoint x: 247, endPoint y: 119, distance: 6.4
type input "163001019-00014"
click at [358, 131] on input "Apply" at bounding box center [353, 135] width 24 height 14
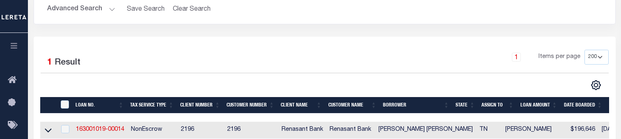
scroll to position [117, 0]
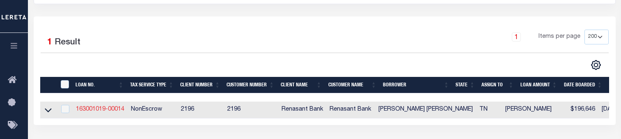
click at [111, 107] on link "163001019-00014" at bounding box center [100, 109] width 48 height 6
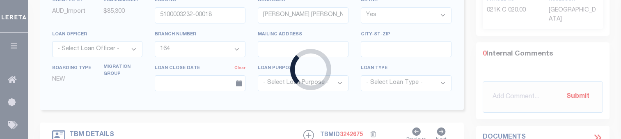
type input "163001019-00014"
type input "[PERSON_NAME] [PERSON_NAME]"
select select "5108"
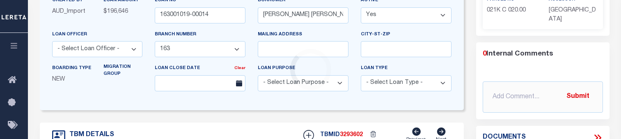
scroll to position [30, 0]
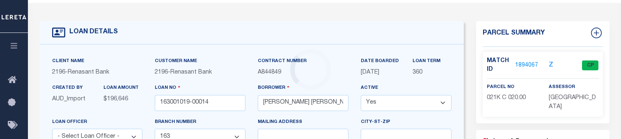
type input "[STREET_ADDRESS][PERSON_NAME]"
select select
type input "KINGSPORT TN 37665"
select select
select select "5108"
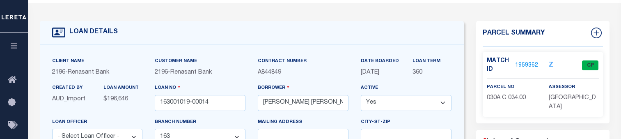
scroll to position [0, 0]
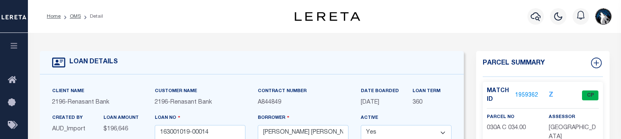
click at [523, 92] on link "1959362" at bounding box center [526, 95] width 23 height 9
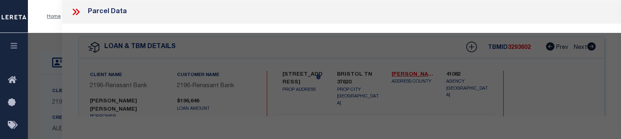
select select "AS"
checkbox input "false"
select select "CP"
type input "[PERSON_NAME]"
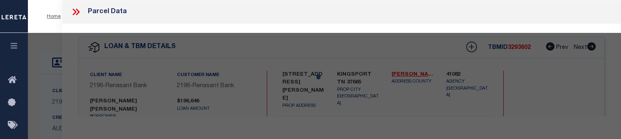
select select "AGW"
select select
type input "[PERSON_NAME] ST 309"
checkbox input "false"
type input "KINGSPORT TN 37665"
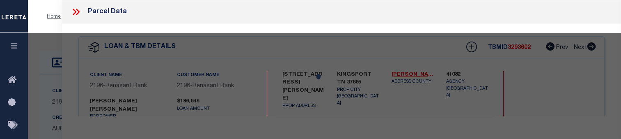
type textarea "Block: E Lot: 12"
type textarea "Tax ID Special Project"
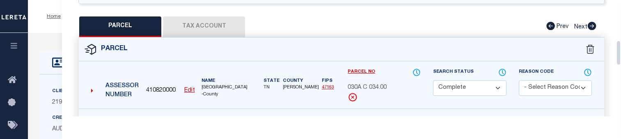
scroll to position [183, 0]
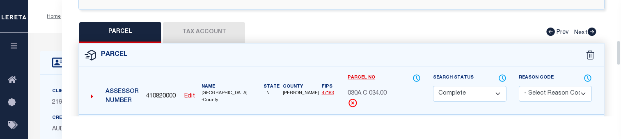
drag, startPoint x: 618, startPoint y: 17, endPoint x: 618, endPoint y: 57, distance: 39.8
click at [618, 57] on div "Parcel Data QC QC QC - Select Status - Ready to QC" at bounding box center [341, 58] width 559 height 116
click at [188, 22] on button "Tax Account" at bounding box center [204, 32] width 82 height 21
select select "100"
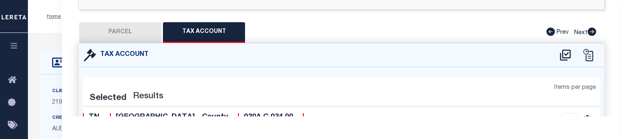
select select "100"
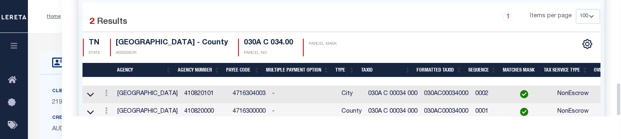
scroll to position [288, 0]
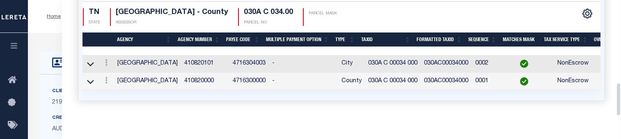
drag, startPoint x: 620, startPoint y: 65, endPoint x: 619, endPoint y: 95, distance: 30.4
click at [619, 95] on div "Parcel Data QC QC QC - Select Status - Ready to QC" at bounding box center [341, 58] width 559 height 116
click at [105, 77] on icon at bounding box center [106, 80] width 2 height 7
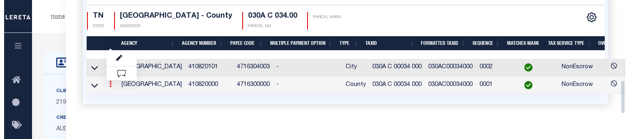
scroll to position [276, 0]
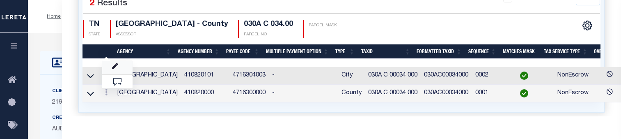
click at [118, 61] on link at bounding box center [117, 68] width 30 height 14
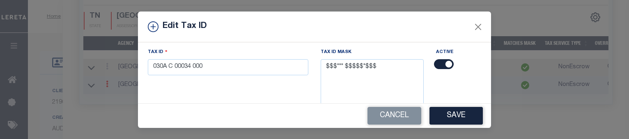
scroll to position [70, 0]
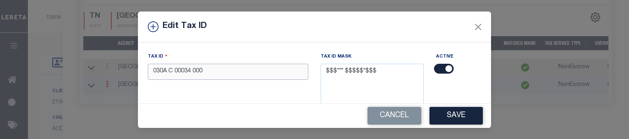
drag, startPoint x: 254, startPoint y: 72, endPoint x: 259, endPoint y: 70, distance: 5.0
click at [259, 70] on input "030A C 00034 000" at bounding box center [228, 72] width 160 height 16
type input "0"
click at [148, 74] on input "text" at bounding box center [228, 72] width 160 height 16
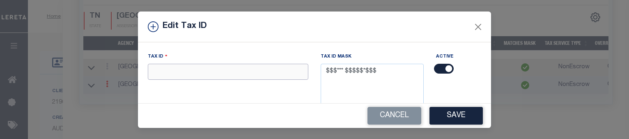
click at [148, 74] on input "text" at bounding box center [228, 72] width 160 height 16
paste input "030A C 03400 000"
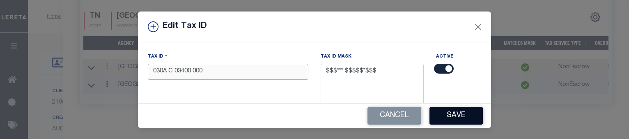
type input "030A C 03400 000"
click at [448, 112] on button "Save" at bounding box center [455, 116] width 53 height 18
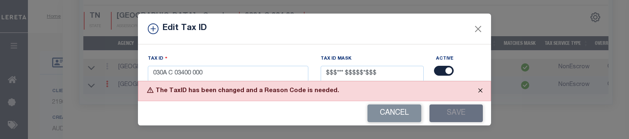
click at [477, 90] on button "Close" at bounding box center [480, 90] width 21 height 18
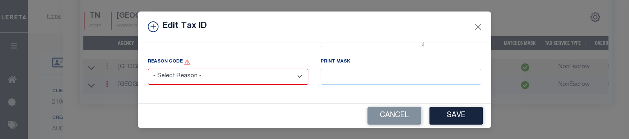
scroll to position [163, 0]
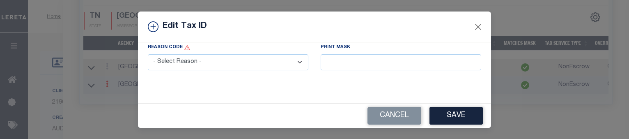
click at [292, 64] on select "- Select Reason - 099 - Other (Provide additional detail) ACT - Agency Changed …" at bounding box center [228, 62] width 160 height 16
select select "099"
click at [148, 54] on select "- Select Reason - 099 - Other (Provide additional detail) ACT - Agency Changed …" at bounding box center [228, 62] width 160 height 16
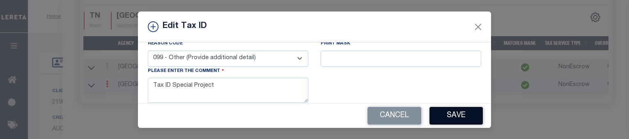
click at [452, 114] on button "Save" at bounding box center [455, 116] width 53 height 18
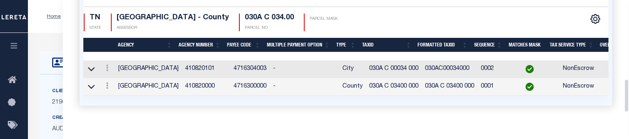
select select
type textarea "TAX ID Update last comment: Tax ID Special Project"
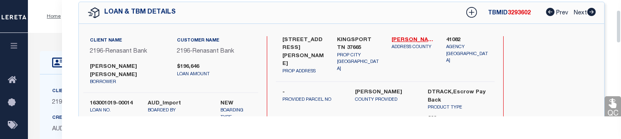
scroll to position [4, 0]
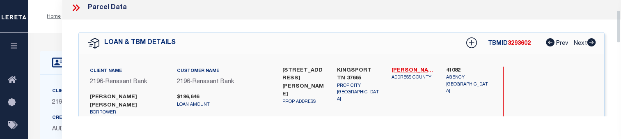
drag, startPoint x: 618, startPoint y: 95, endPoint x: 619, endPoint y: 18, distance: 77.6
click at [619, 18] on div "Parcel Data QC QC QC - Select Status - Ready to QC" at bounding box center [341, 58] width 559 height 116
click at [78, 11] on icon at bounding box center [76, 7] width 11 height 11
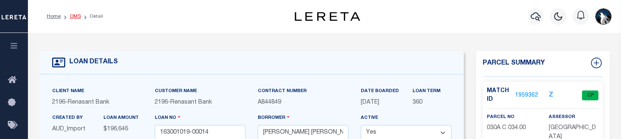
click at [76, 14] on link "OMS" at bounding box center [75, 16] width 11 height 5
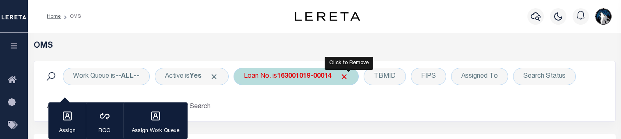
click at [348, 77] on span "Click to Remove" at bounding box center [344, 76] width 9 height 9
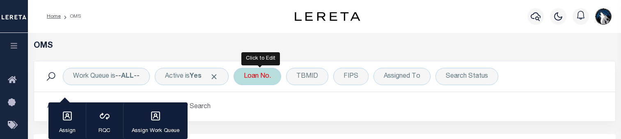
click at [279, 78] on div "Loan No." at bounding box center [258, 76] width 48 height 17
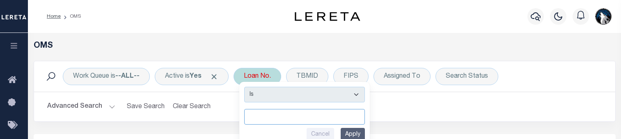
click at [253, 115] on input "text" at bounding box center [304, 117] width 121 height 16
paste input "7321050119-00001"
type input "7321050119-00001"
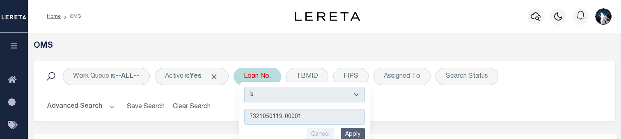
click at [361, 133] on input "Apply" at bounding box center [353, 135] width 24 height 14
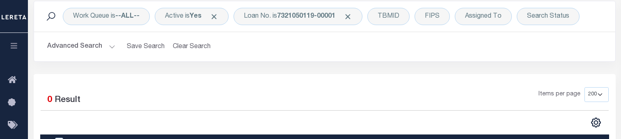
scroll to position [32, 0]
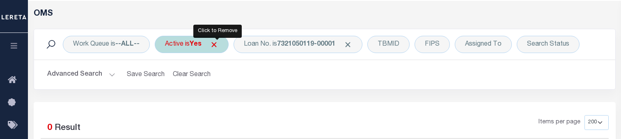
click at [215, 44] on span "Click to Remove" at bounding box center [214, 44] width 9 height 9
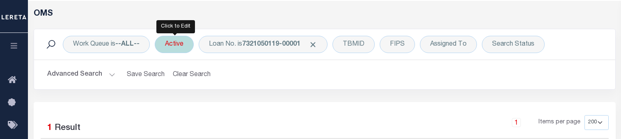
click at [187, 44] on div "Active" at bounding box center [174, 44] width 39 height 17
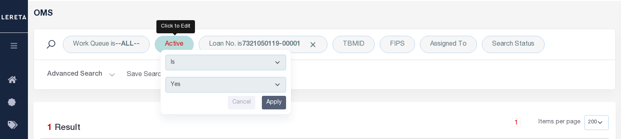
click at [272, 105] on input "Apply" at bounding box center [274, 103] width 24 height 14
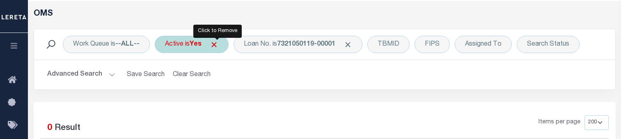
click at [215, 44] on span "Click to Remove" at bounding box center [214, 44] width 9 height 9
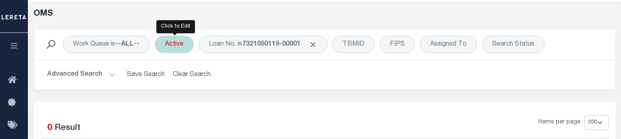
click at [183, 43] on div "Active" at bounding box center [174, 44] width 39 height 17
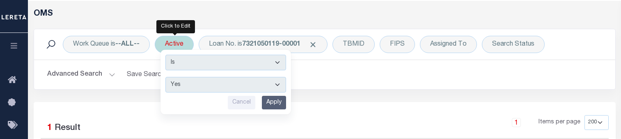
click at [284, 82] on select "Yes No" at bounding box center [225, 85] width 121 height 16
select select "false"
click at [167, 77] on select "Yes No" at bounding box center [225, 85] width 121 height 16
click at [277, 104] on input "Apply" at bounding box center [274, 103] width 24 height 14
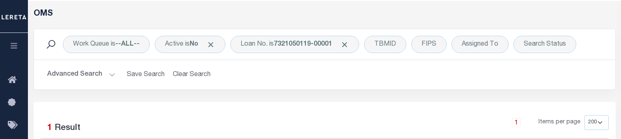
click at [355, 56] on div "Work Queue is --ALL-- Active is No Loan No. is 7321050119-00001 TBMID FIPS Assi…" at bounding box center [324, 44] width 581 height 30
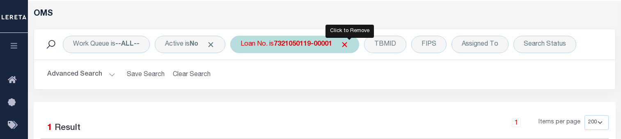
click at [349, 43] on span "Click to Remove" at bounding box center [344, 44] width 9 height 9
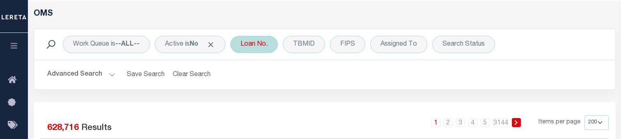
click at [252, 45] on div "Loan No." at bounding box center [254, 44] width 48 height 17
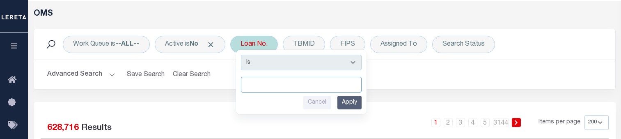
click at [247, 83] on input "text" at bounding box center [301, 85] width 121 height 16
drag, startPoint x: 248, startPoint y: 84, endPoint x: 252, endPoint y: 87, distance: 4.4
paste input "0128969-10"
type input "0128969-10"
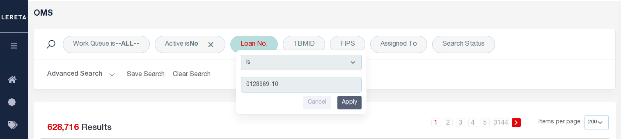
click at [350, 104] on input "Apply" at bounding box center [349, 103] width 24 height 14
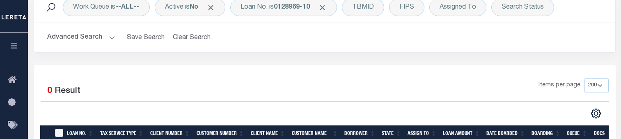
scroll to position [35, 0]
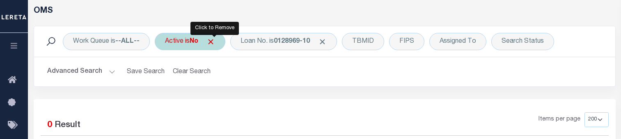
click at [215, 42] on span "Click to Remove" at bounding box center [210, 41] width 9 height 9
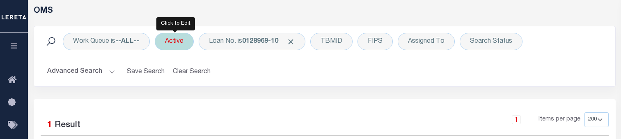
click at [176, 43] on div "Active" at bounding box center [174, 41] width 39 height 17
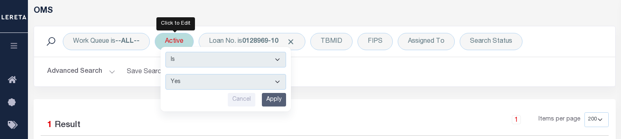
click at [277, 102] on input "Apply" at bounding box center [274, 100] width 24 height 14
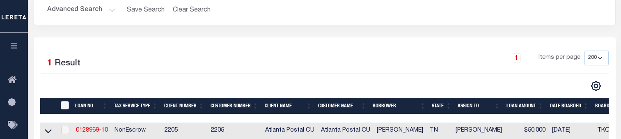
scroll to position [117, 0]
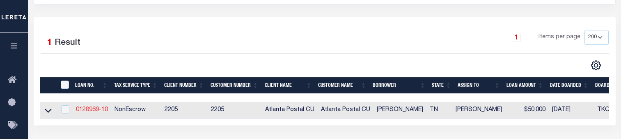
click at [98, 111] on link "0128969-10" at bounding box center [92, 110] width 32 height 6
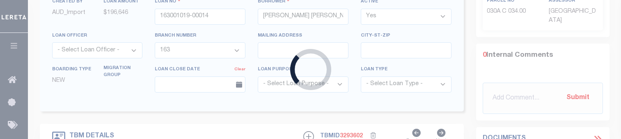
type input "0128969-10"
type input "[PERSON_NAME]"
select select
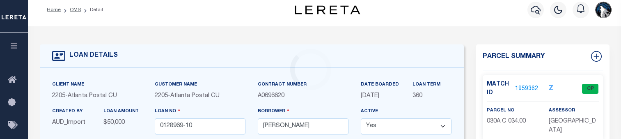
type input "[STREET_ADDRESS][PERSON_NAME]"
type input "053B D 00300 000"
select select
type input "BRISTOL TN 376206125"
type textarea "[GEOGRAPHIC_DATA]"
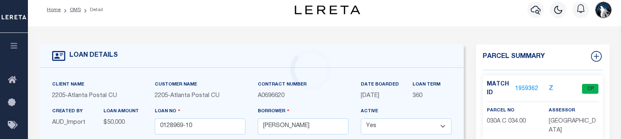
type textarea "Updated loan number per customer request through comparison project during impl…"
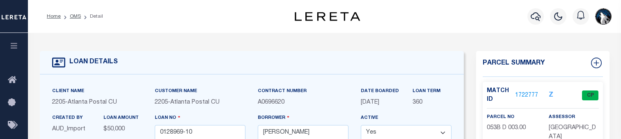
click at [521, 91] on link "1722777" at bounding box center [526, 95] width 23 height 9
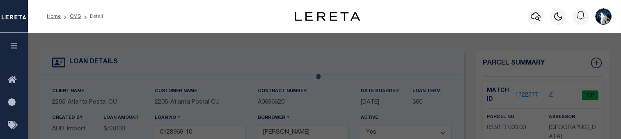
select select "AS"
select select
checkbox input "false"
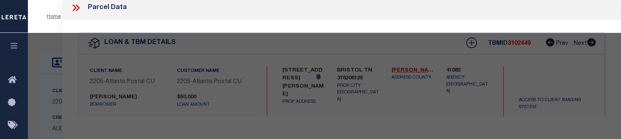
select select "CP"
type input "[PERSON_NAME] [PERSON_NAME]"
select select
type input "[STREET_ADDRESS][PERSON_NAME]"
checkbox input "false"
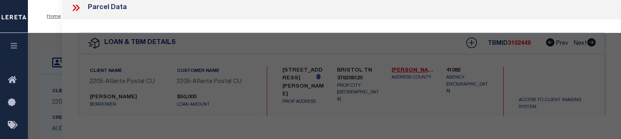
type input "[GEOGRAPHIC_DATA], [GEOGRAPHIC_DATA] 37620"
type textarea "Subdivision: SEVENTEEN OAKS Plat Bk: 6 Plat Pg: 115 Block: B Lot: 3"
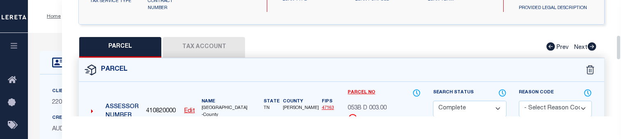
drag, startPoint x: 618, startPoint y: 9, endPoint x: 614, endPoint y: 42, distance: 33.5
click at [614, 42] on div "Parcel Data QC QC QC - Select Status - Ready to QC" at bounding box center [341, 58] width 559 height 116
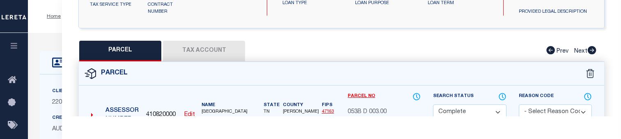
click at [192, 53] on button "Tax Account" at bounding box center [204, 51] width 82 height 21
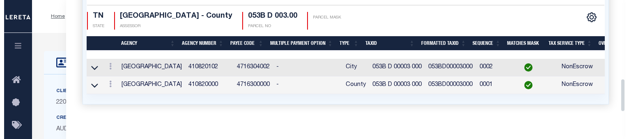
scroll to position [273, 0]
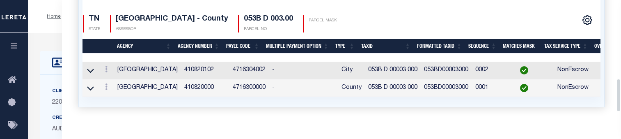
drag, startPoint x: 620, startPoint y: 61, endPoint x: 618, endPoint y: 94, distance: 33.7
click at [618, 94] on div "Parcel Data QC QC QC - Select Status - Ready to QC" at bounding box center [341, 58] width 559 height 116
click at [107, 89] on icon at bounding box center [106, 86] width 2 height 7
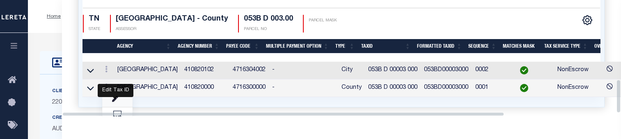
click at [115, 98] on icon "" at bounding box center [115, 99] width 6 height 6
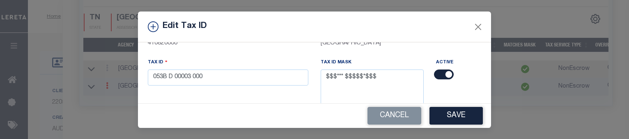
scroll to position [76, 0]
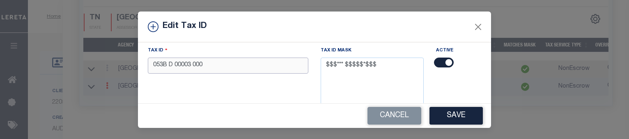
click at [268, 68] on input "053B D 00003 000" at bounding box center [228, 65] width 160 height 16
click at [148, 67] on input "text" at bounding box center [228, 65] width 160 height 16
paste input "053B D 00300 000"
click at [444, 121] on button "Save" at bounding box center [455, 116] width 53 height 18
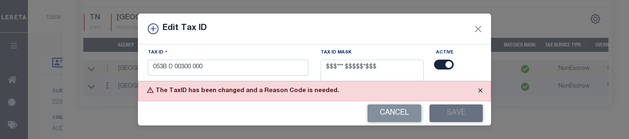
click at [481, 92] on button "Close" at bounding box center [480, 90] width 21 height 18
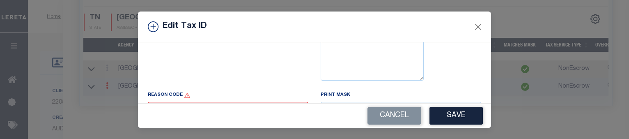
scroll to position [163, 0]
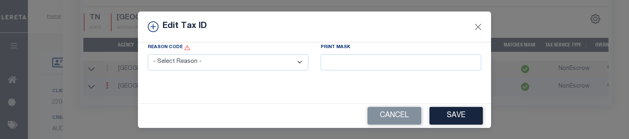
click at [289, 60] on select "- Select Reason - 099 - Other (Provide additional detail) ACT - Agency Changed …" at bounding box center [228, 62] width 160 height 16
click at [148, 54] on select "- Select Reason - 099 - Other (Provide additional detail) ACT - Agency Changed …" at bounding box center [228, 62] width 160 height 16
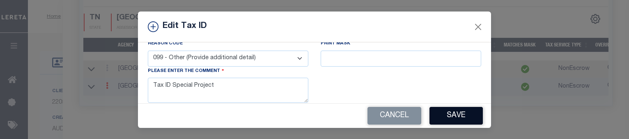
click at [452, 117] on button "Save" at bounding box center [455, 116] width 53 height 18
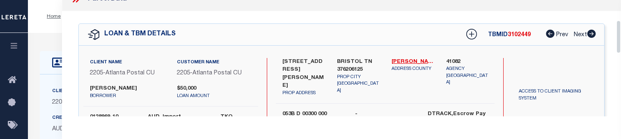
scroll to position [0, 0]
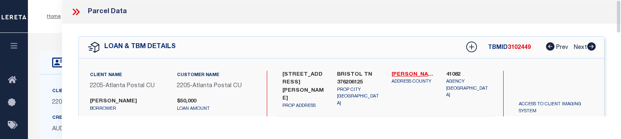
drag, startPoint x: 617, startPoint y: 93, endPoint x: 613, endPoint y: -35, distance: 128.5
click at [72, 8] on icon at bounding box center [76, 12] width 11 height 11
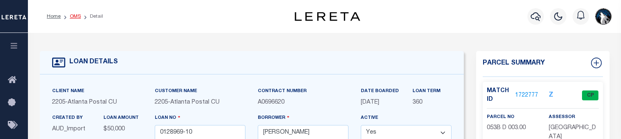
click at [74, 15] on link "OMS" at bounding box center [75, 16] width 11 height 5
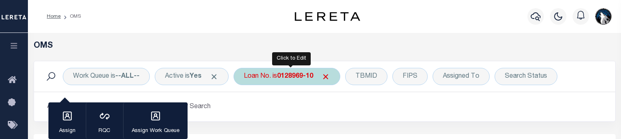
click at [330, 81] on div "Loan No. is 0128969-10" at bounding box center [287, 76] width 107 height 17
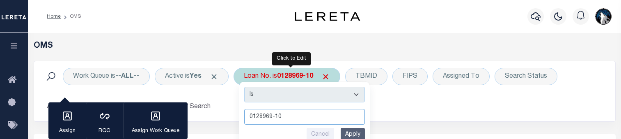
drag, startPoint x: 251, startPoint y: 117, endPoint x: 243, endPoint y: 114, distance: 8.7
click at [251, 117] on input "0128969-10" at bounding box center [304, 117] width 121 height 16
click at [286, 117] on input "0128969-10" at bounding box center [304, 117] width 121 height 16
click at [255, 117] on input "text" at bounding box center [304, 117] width 121 height 16
paste input "164440134-00003"
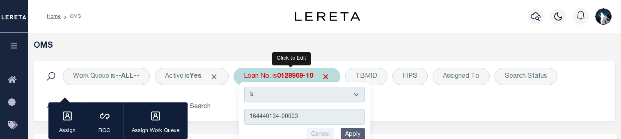
click at [356, 131] on input "Apply" at bounding box center [353, 135] width 24 height 14
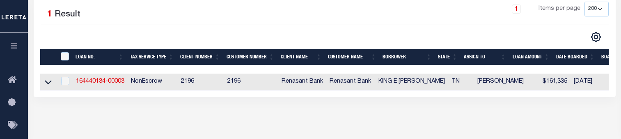
scroll to position [141, 0]
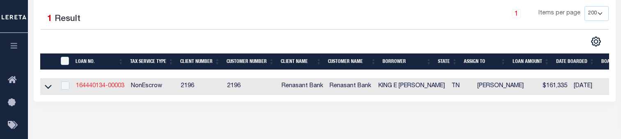
click at [103, 85] on link "164440134-00003" at bounding box center [100, 86] width 48 height 6
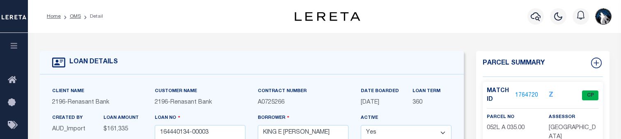
click at [523, 96] on link "1764720" at bounding box center [526, 95] width 23 height 9
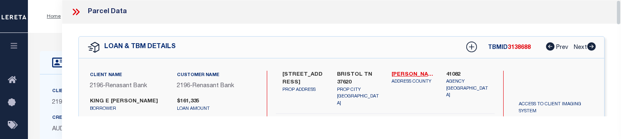
click at [616, 12] on div "Parcel Data" at bounding box center [341, 12] width 559 height 24
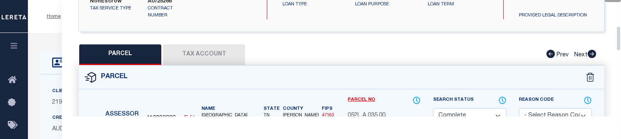
scroll to position [195, 0]
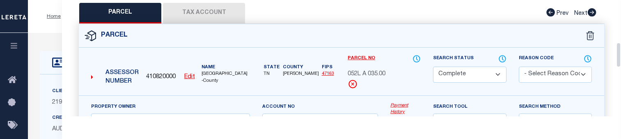
drag, startPoint x: 618, startPoint y: 14, endPoint x: 616, endPoint y: 57, distance: 42.3
click at [616, 57] on div "Parcel Data QC QC QC - Select Status - Ready to QC" at bounding box center [341, 58] width 559 height 116
click at [205, 5] on button "Tax Account" at bounding box center [204, 13] width 82 height 21
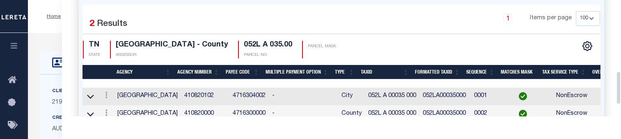
scroll to position [289, 0]
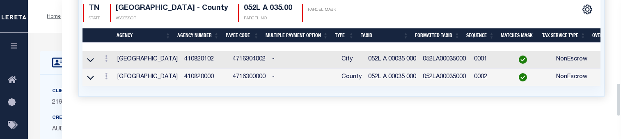
drag, startPoint x: 618, startPoint y: 64, endPoint x: 620, endPoint y: 94, distance: 30.4
click at [620, 94] on div "Parcel Data QC QC QC - Select Status - Ready to QC" at bounding box center [341, 58] width 559 height 116
click at [106, 74] on icon at bounding box center [106, 76] width 2 height 7
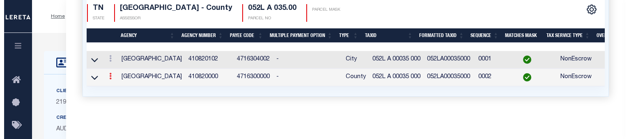
scroll to position [276, 0]
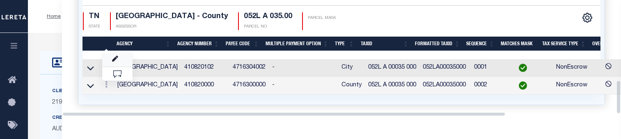
click at [117, 54] on link at bounding box center [117, 60] width 30 height 14
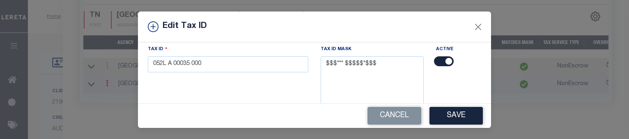
scroll to position [69, 0]
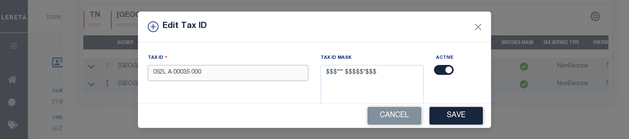
click at [270, 75] on input "052L A 00035 000" at bounding box center [228, 73] width 160 height 16
click at [320, 27] on div "Edit Tax ID" at bounding box center [314, 26] width 353 height 31
click at [152, 70] on input "text" at bounding box center [228, 73] width 160 height 16
click at [149, 75] on input "text" at bounding box center [228, 73] width 160 height 16
click at [149, 74] on input "text" at bounding box center [228, 73] width 160 height 16
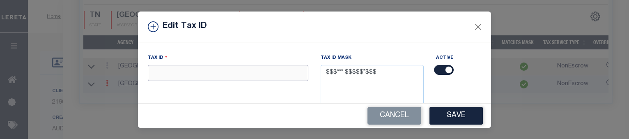
click at [149, 74] on input "text" at bounding box center [228, 73] width 160 height 16
paste input "052L A 03500 000"
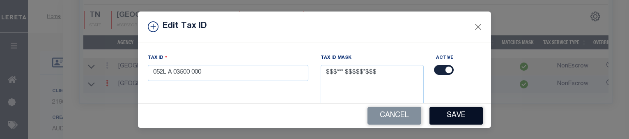
click at [439, 113] on button "Save" at bounding box center [455, 116] width 53 height 18
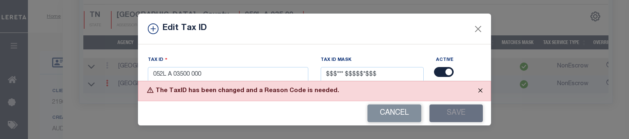
click at [478, 91] on button "Close" at bounding box center [480, 90] width 21 height 18
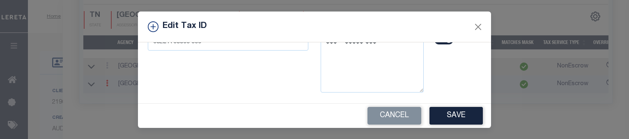
scroll to position [135, 0]
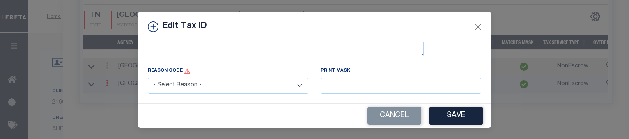
click at [293, 89] on select "- Select Reason - 099 - Other (Provide additional detail) ACT - Agency Changed …" at bounding box center [228, 86] width 160 height 16
click at [148, 80] on select "- Select Reason - 099 - Other (Provide additional detail) ACT - Agency Changed …" at bounding box center [228, 86] width 160 height 16
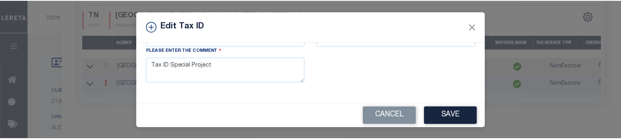
scroll to position [197, 0]
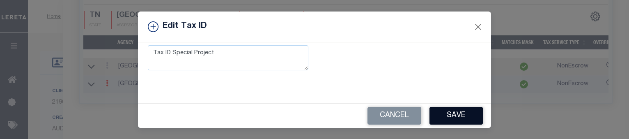
click at [449, 111] on button "Save" at bounding box center [455, 116] width 53 height 18
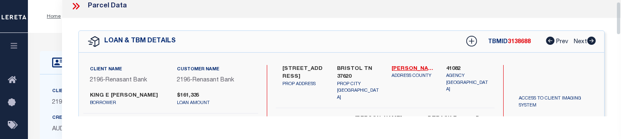
scroll to position [0, 0]
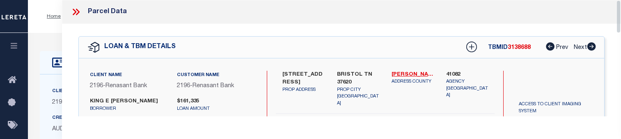
drag, startPoint x: 617, startPoint y: 93, endPoint x: 617, endPoint y: -2, distance: 95.2
click at [79, 12] on icon at bounding box center [78, 12] width 4 height 7
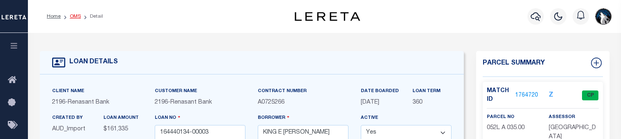
click at [78, 14] on link "OMS" at bounding box center [75, 16] width 11 height 5
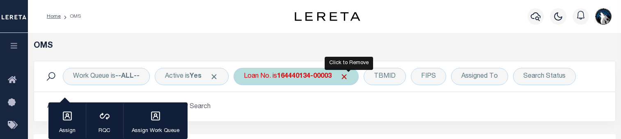
click at [348, 74] on span "Click to Remove" at bounding box center [344, 76] width 9 height 9
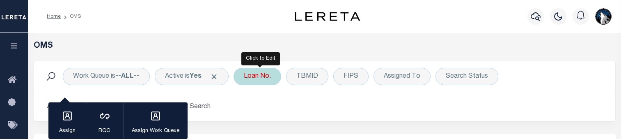
click at [271, 78] on div "Loan No." at bounding box center [258, 76] width 48 height 17
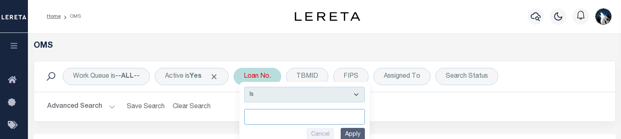
click at [250, 113] on input "text" at bounding box center [304, 117] width 121 height 16
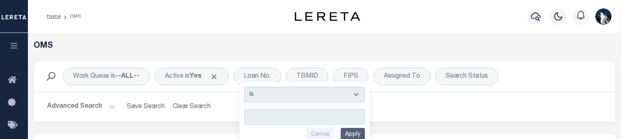
click at [234, 126] on div "Work Queue is --ALL-- Active is Yes Loan No. Is Contains Cancel Apply TBMID FIP…" at bounding box center [324, 97] width 594 height 73
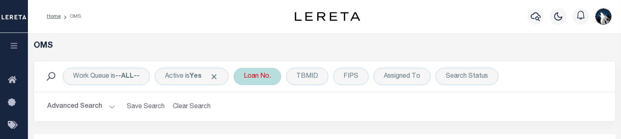
click at [269, 76] on div "Loan No. Is Contains Cancel Apply" at bounding box center [258, 76] width 48 height 17
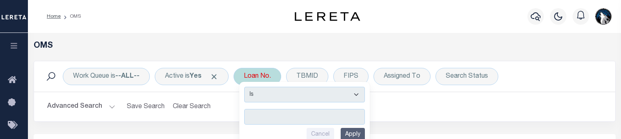
click at [251, 117] on input "text" at bounding box center [304, 117] width 121 height 16
click at [363, 135] on input "Apply" at bounding box center [353, 135] width 24 height 14
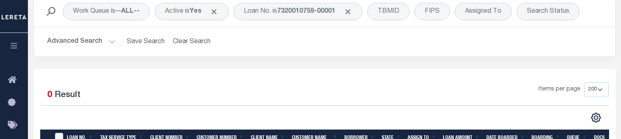
scroll to position [59, 0]
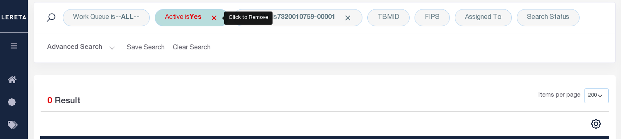
click at [215, 14] on span "Click to Remove" at bounding box center [214, 18] width 9 height 9
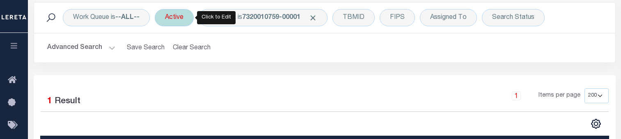
click at [178, 23] on div "Active" at bounding box center [174, 17] width 39 height 17
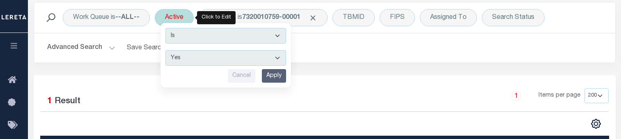
click at [282, 52] on select "Yes No" at bounding box center [225, 58] width 121 height 16
click at [167, 50] on select "Yes No" at bounding box center [225, 58] width 121 height 16
click at [277, 79] on input "Apply" at bounding box center [274, 76] width 24 height 14
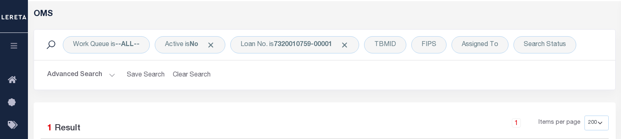
scroll to position [0, 0]
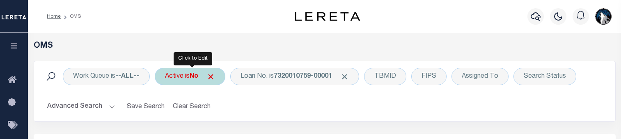
click at [211, 81] on div "Active is No" at bounding box center [190, 76] width 71 height 17
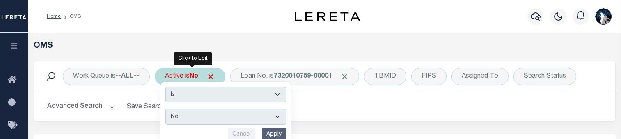
click at [279, 117] on select "Yes No" at bounding box center [225, 117] width 121 height 16
click at [167, 109] on select "Yes No" at bounding box center [225, 117] width 121 height 16
click at [274, 131] on input "Apply" at bounding box center [274, 135] width 24 height 14
